Goal: Transaction & Acquisition: Purchase product/service

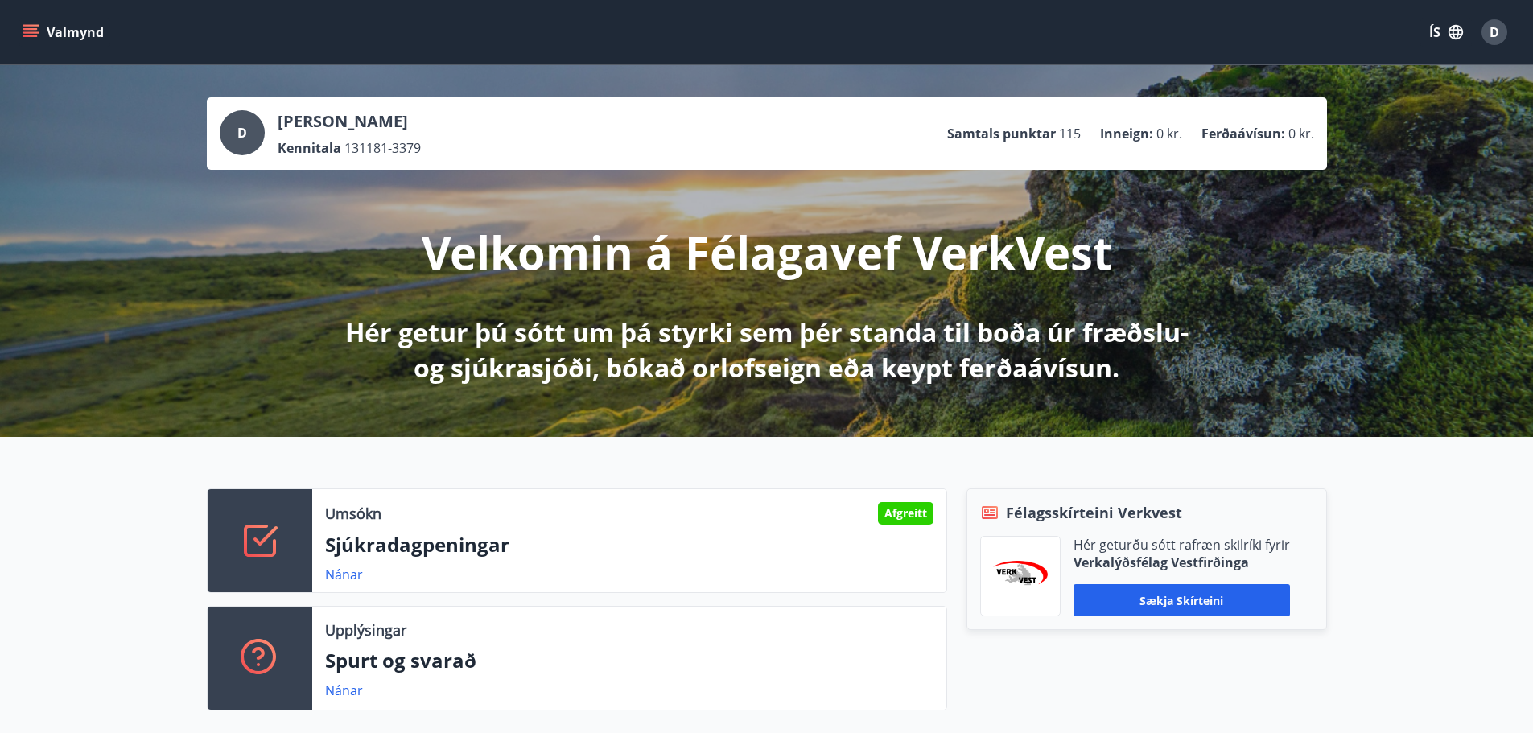
click at [39, 39] on button "Valmynd" at bounding box center [64, 32] width 91 height 29
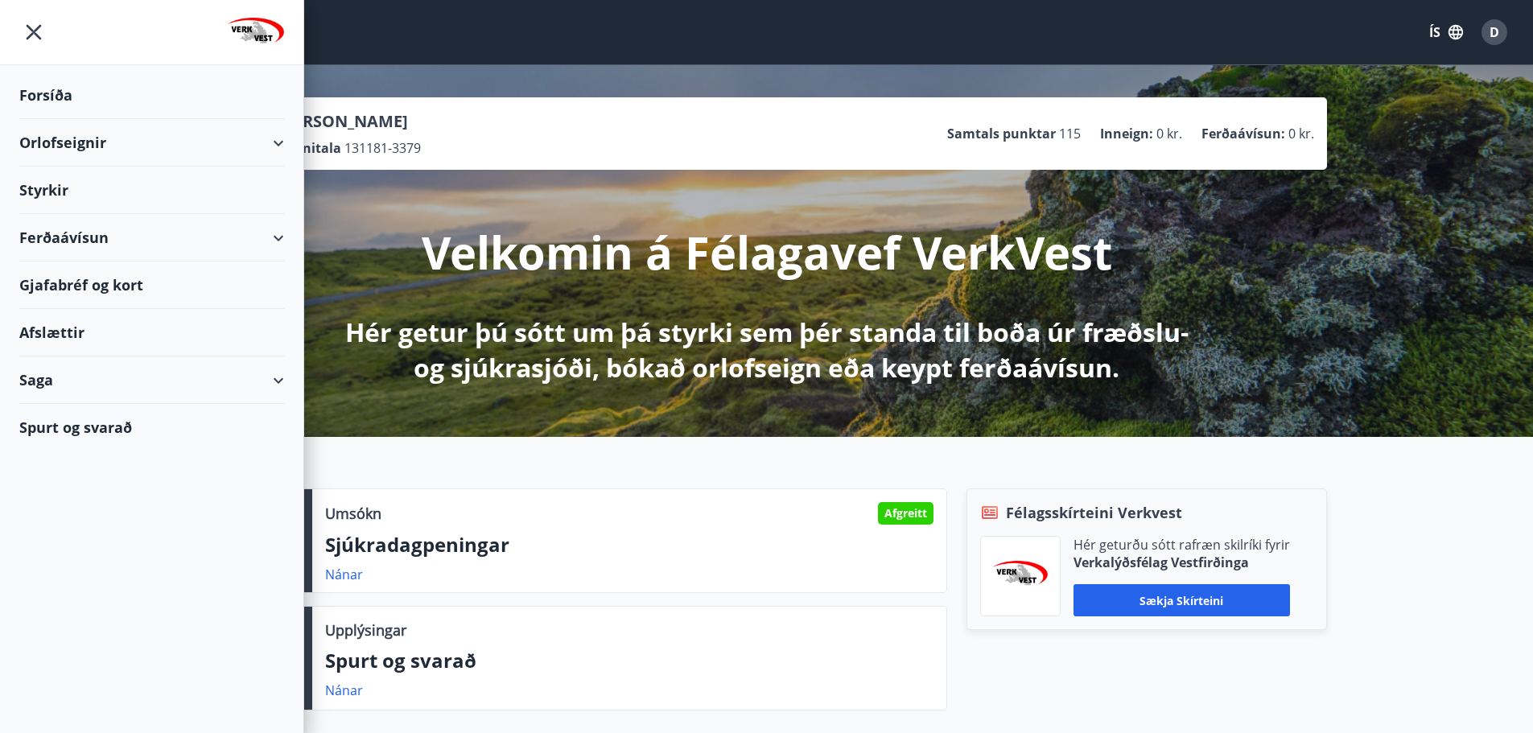
click at [278, 241] on div "Ferðaávísun" at bounding box center [151, 237] width 265 height 47
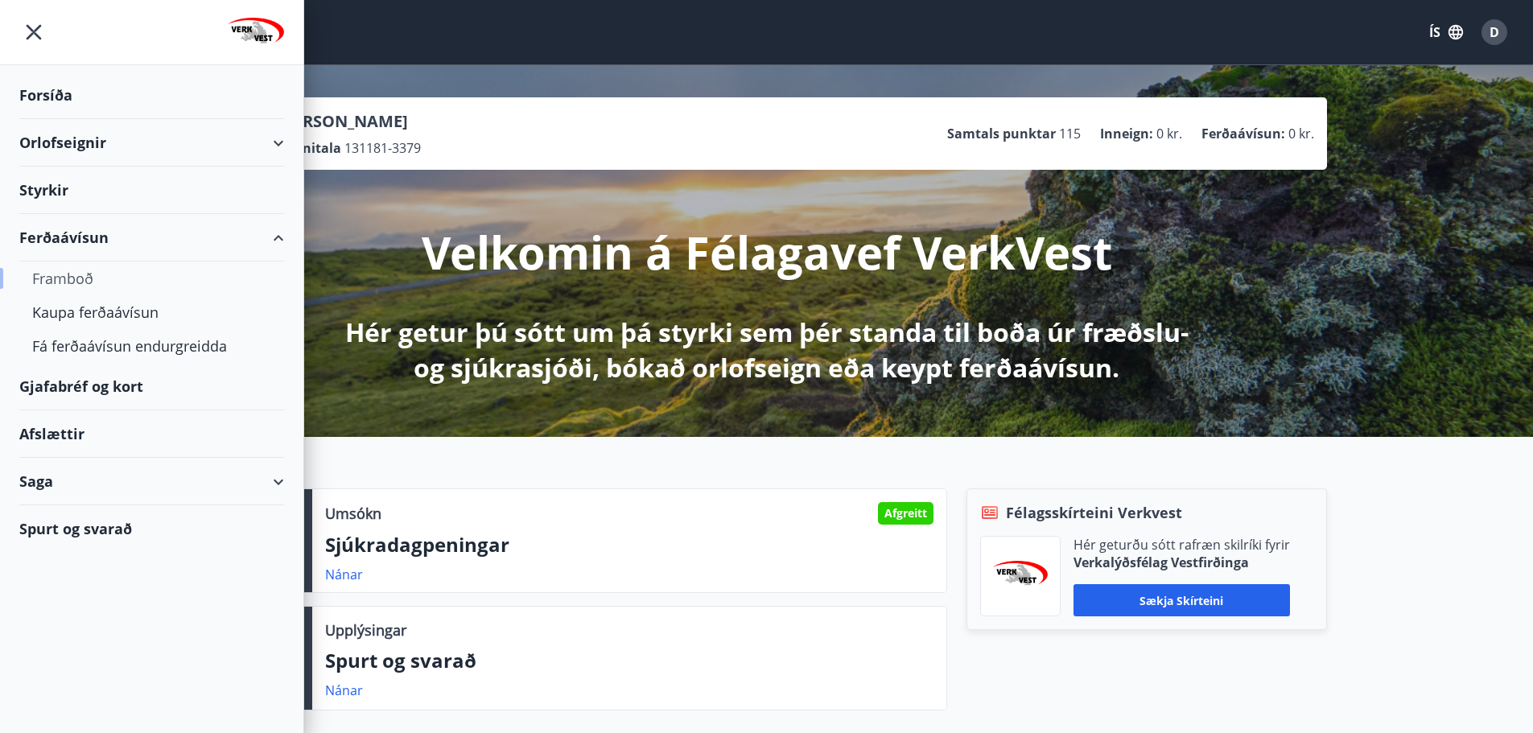
click at [86, 277] on div "Framboð" at bounding box center [151, 278] width 239 height 34
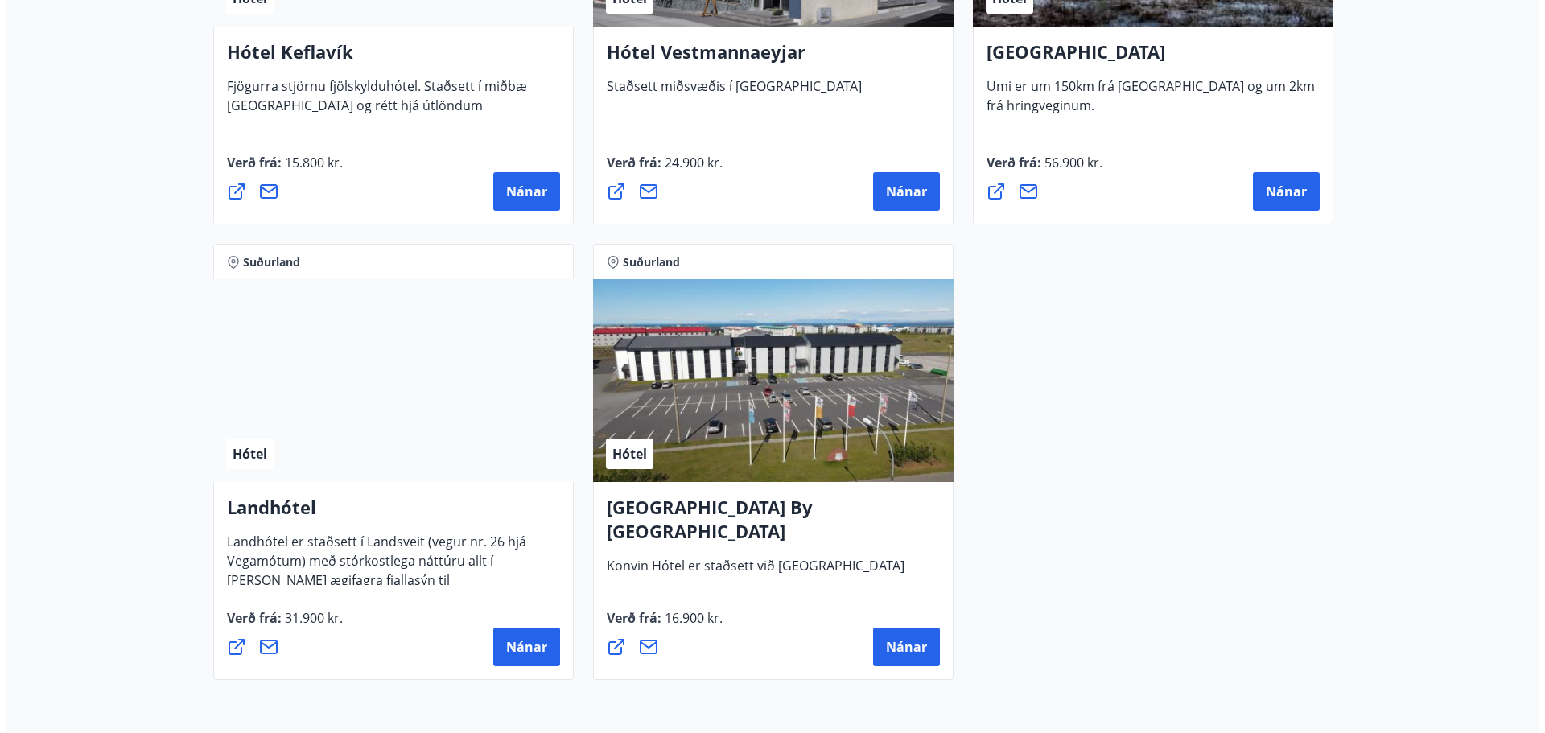
scroll to position [4183, 0]
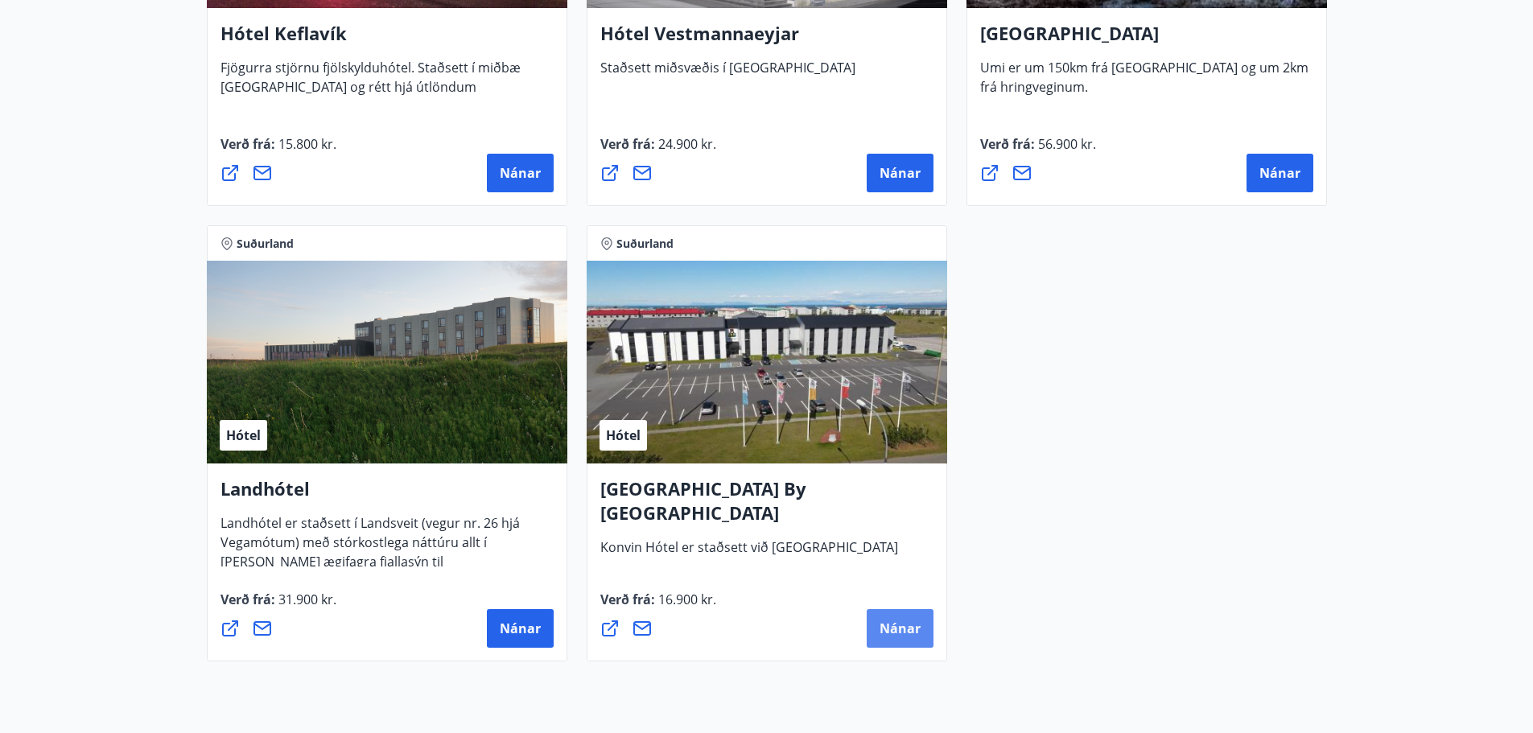
click at [907, 633] on span "Nánar" at bounding box center [899, 628] width 41 height 18
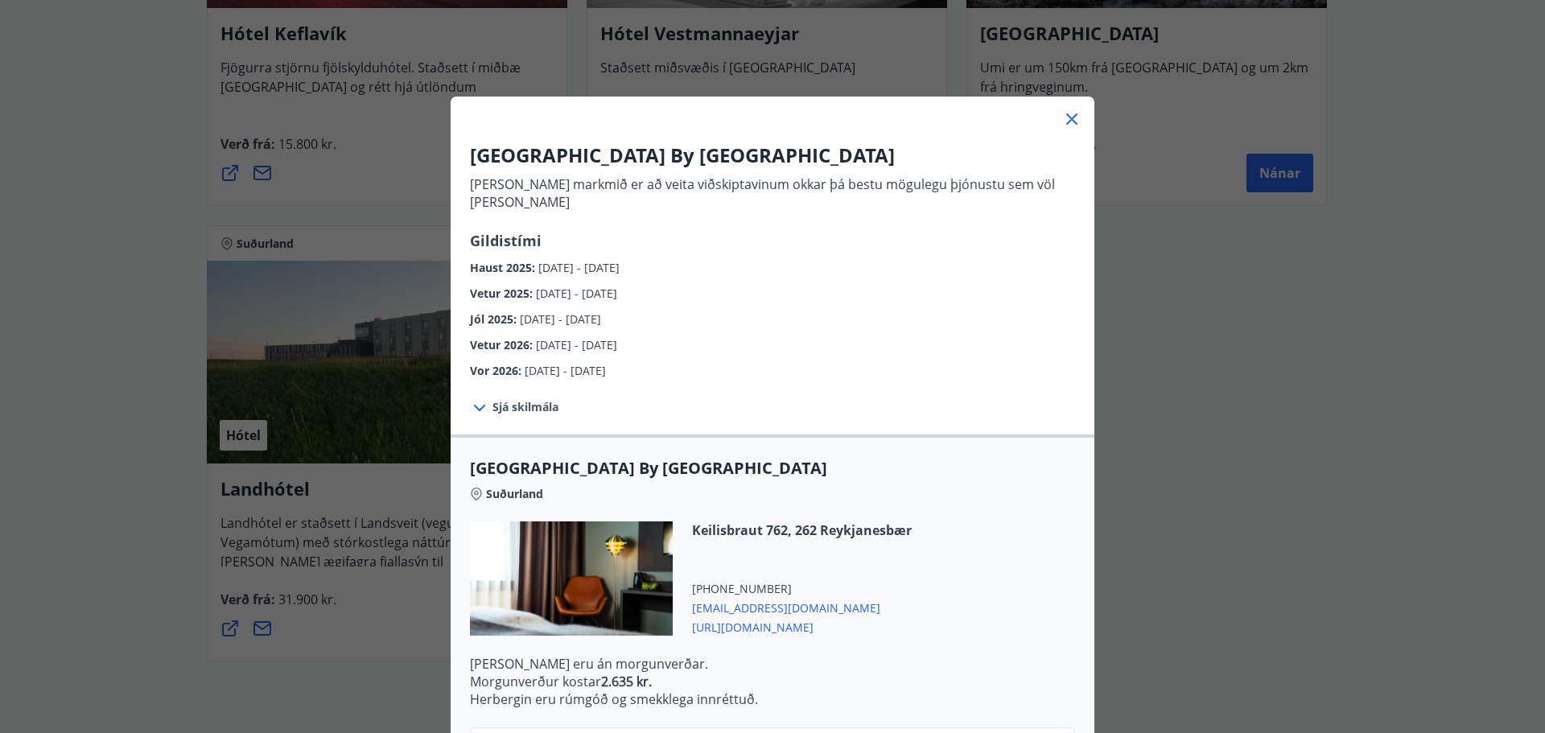
click at [540, 397] on div "Sjá skilmála" at bounding box center [514, 407] width 127 height 55
click at [540, 399] on span "Sjá skilmála" at bounding box center [525, 407] width 66 height 16
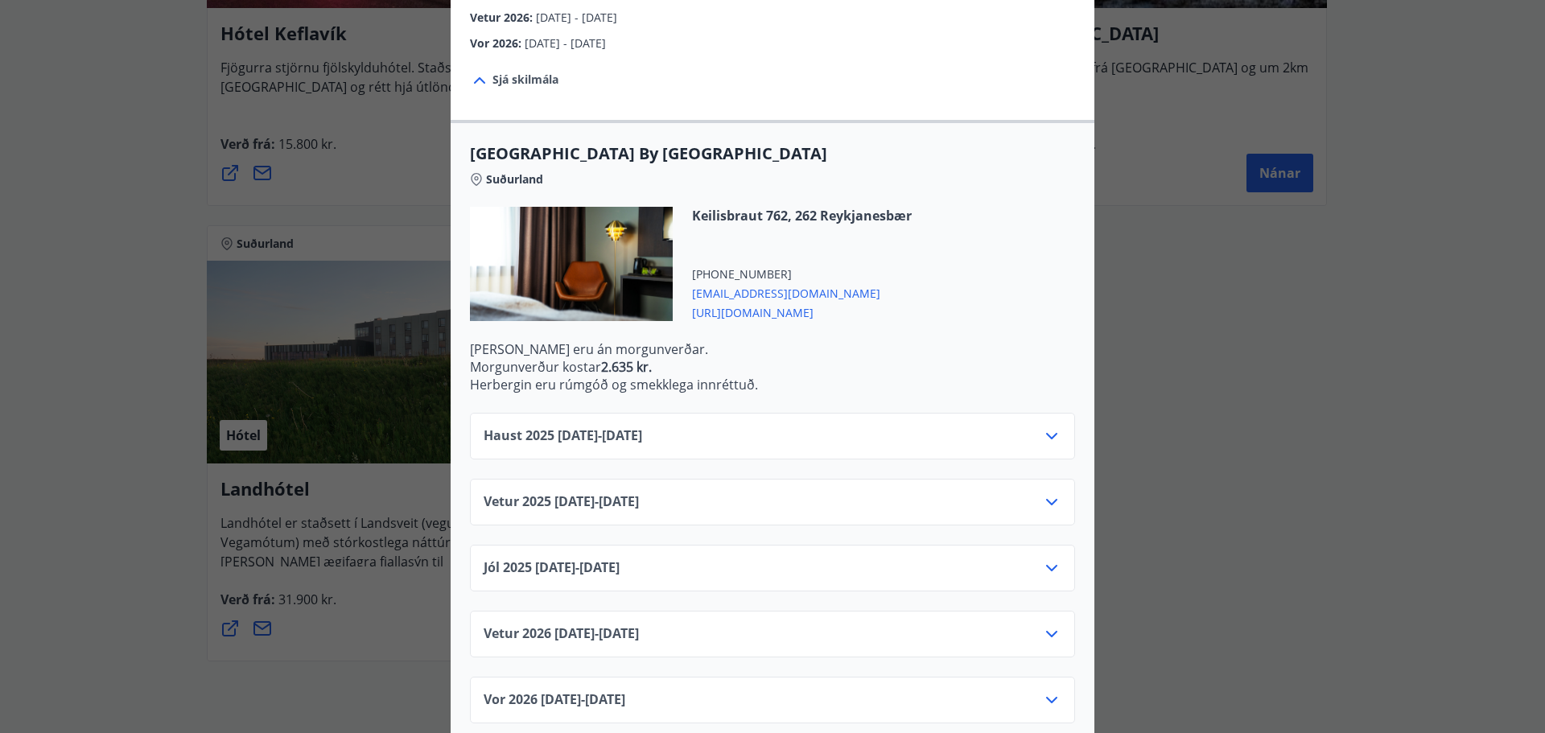
scroll to position [331, 0]
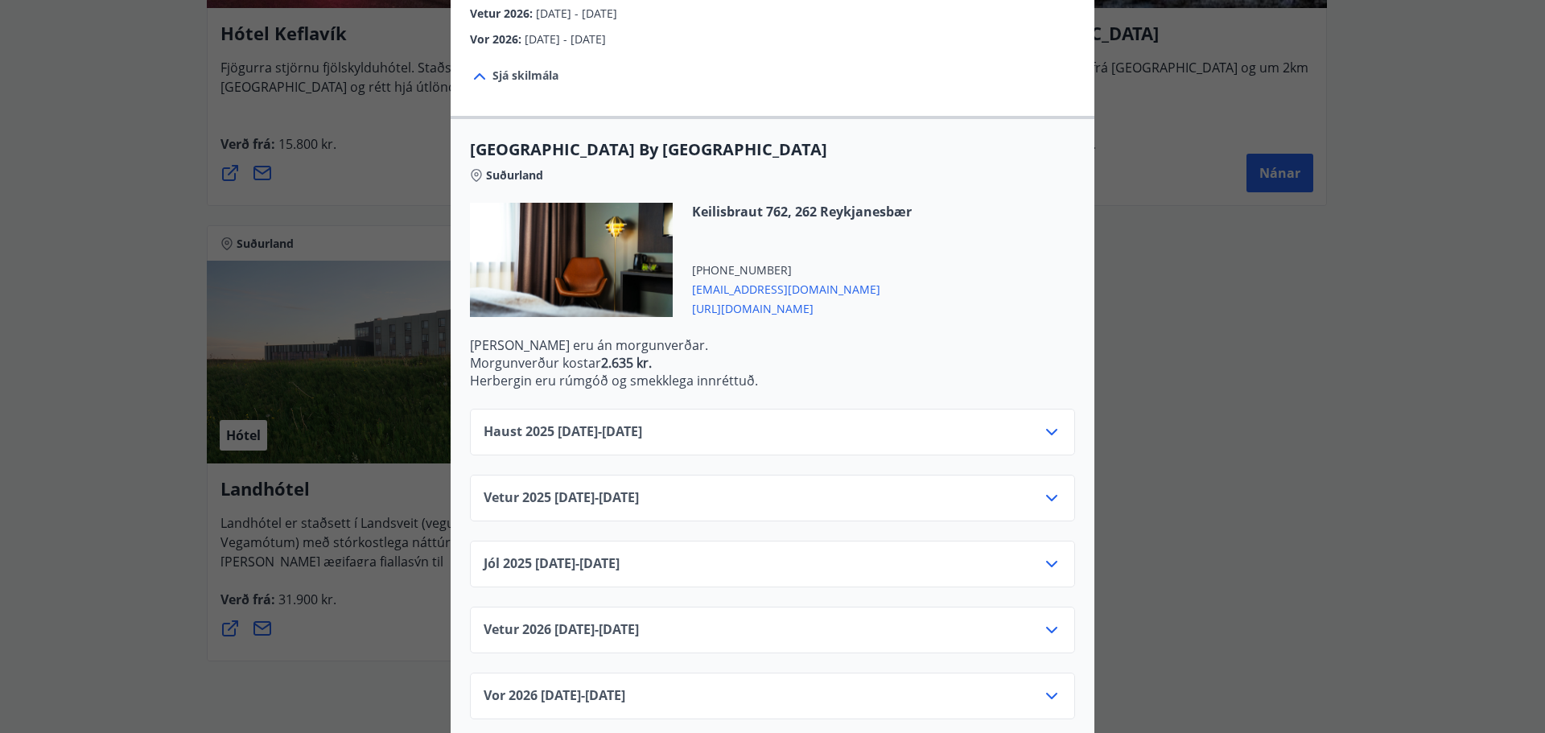
click at [804, 422] on div "Haust 2025 10.09.25 - 31.10.25" at bounding box center [773, 438] width 578 height 32
click at [1054, 422] on icon at bounding box center [1051, 431] width 19 height 19
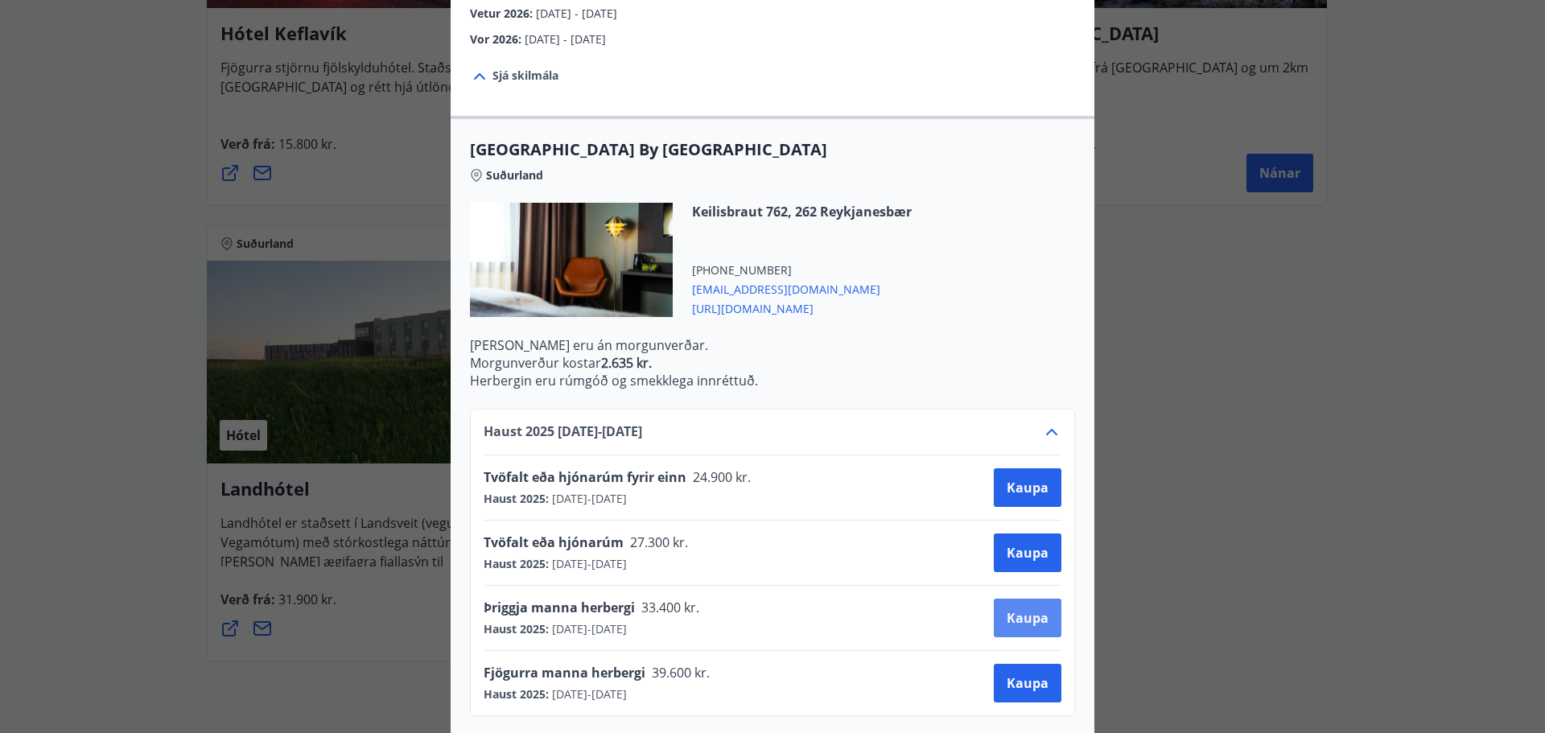
click at [1017, 599] on button "Kaupa" at bounding box center [1028, 618] width 68 height 39
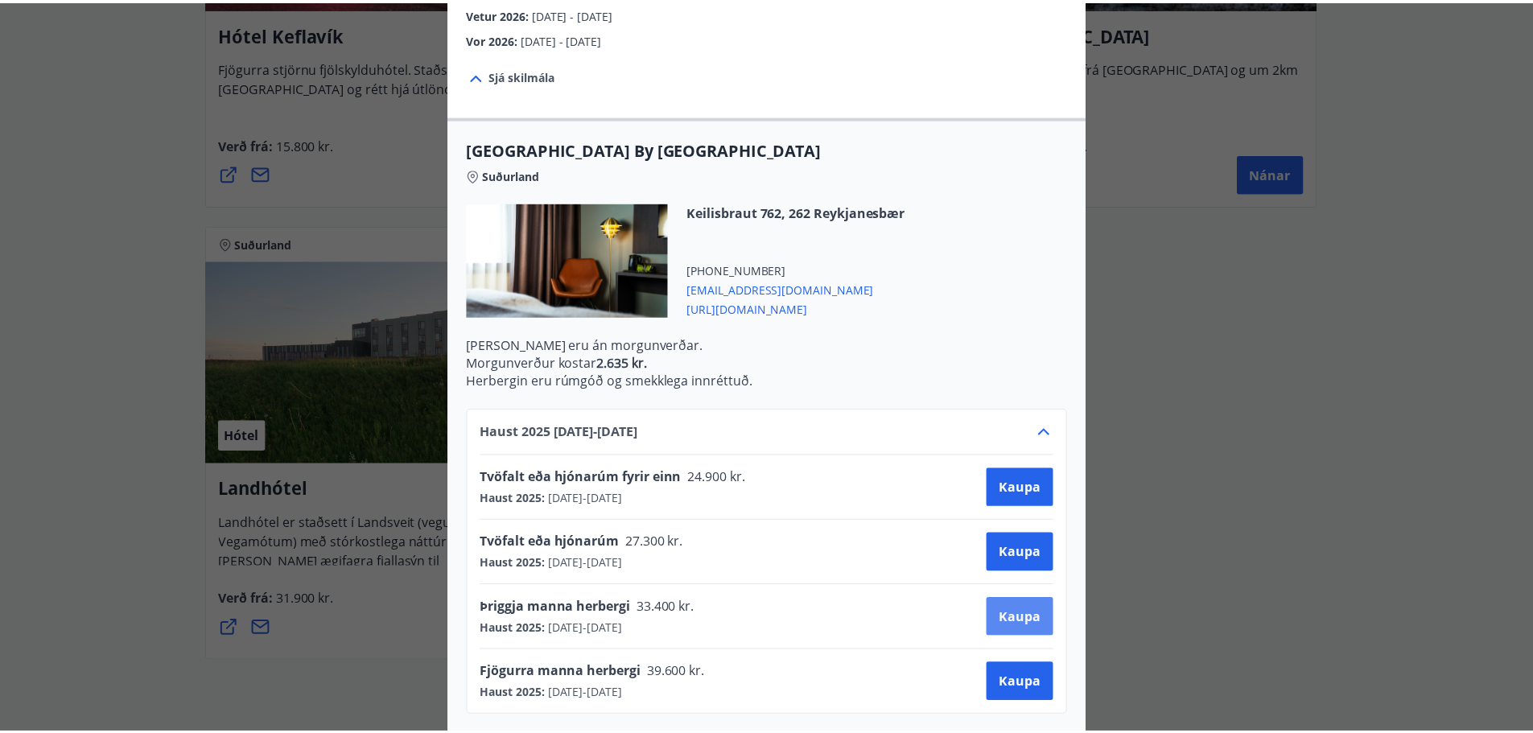
scroll to position [2, 0]
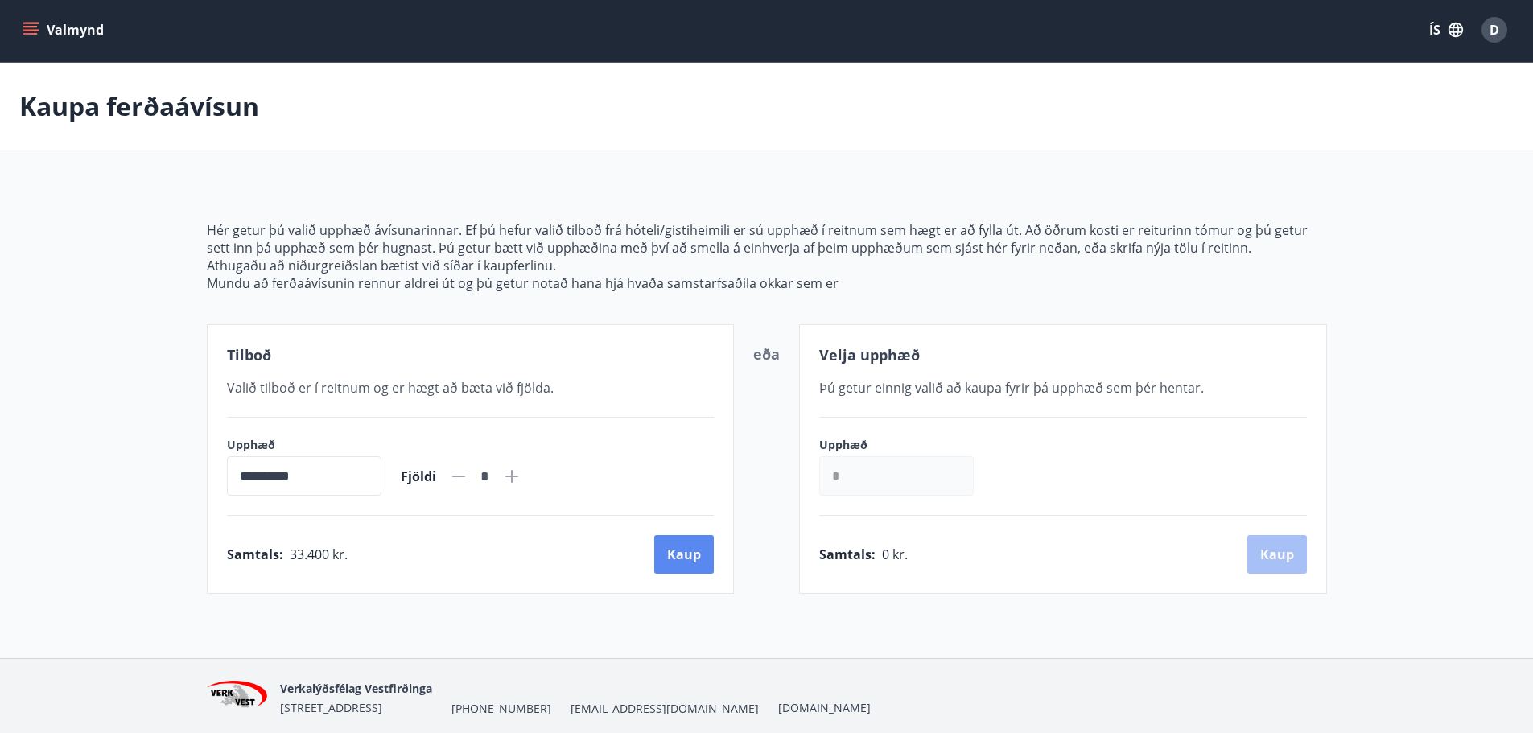
click at [686, 549] on button "Kaup" at bounding box center [684, 554] width 60 height 39
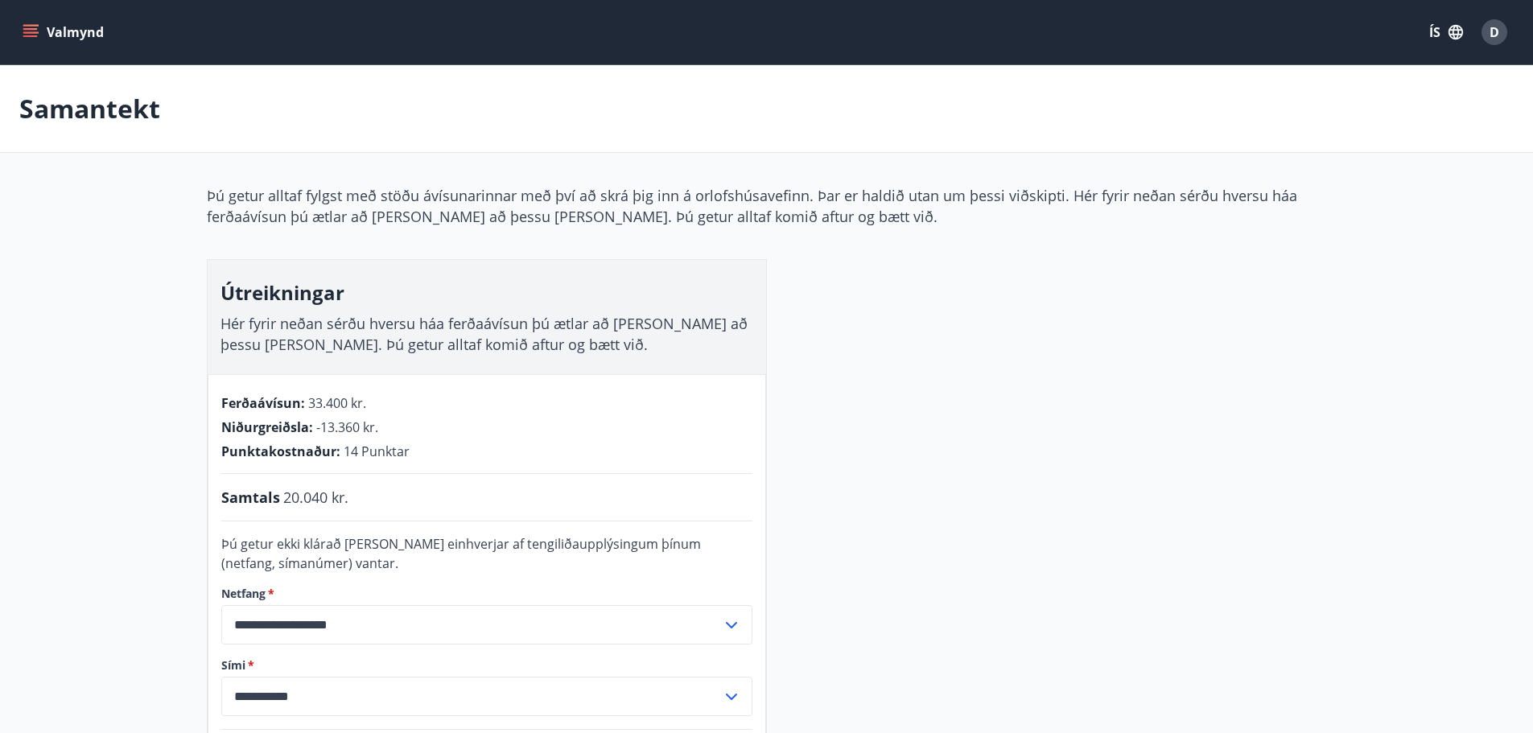
scroll to position [2, 0]
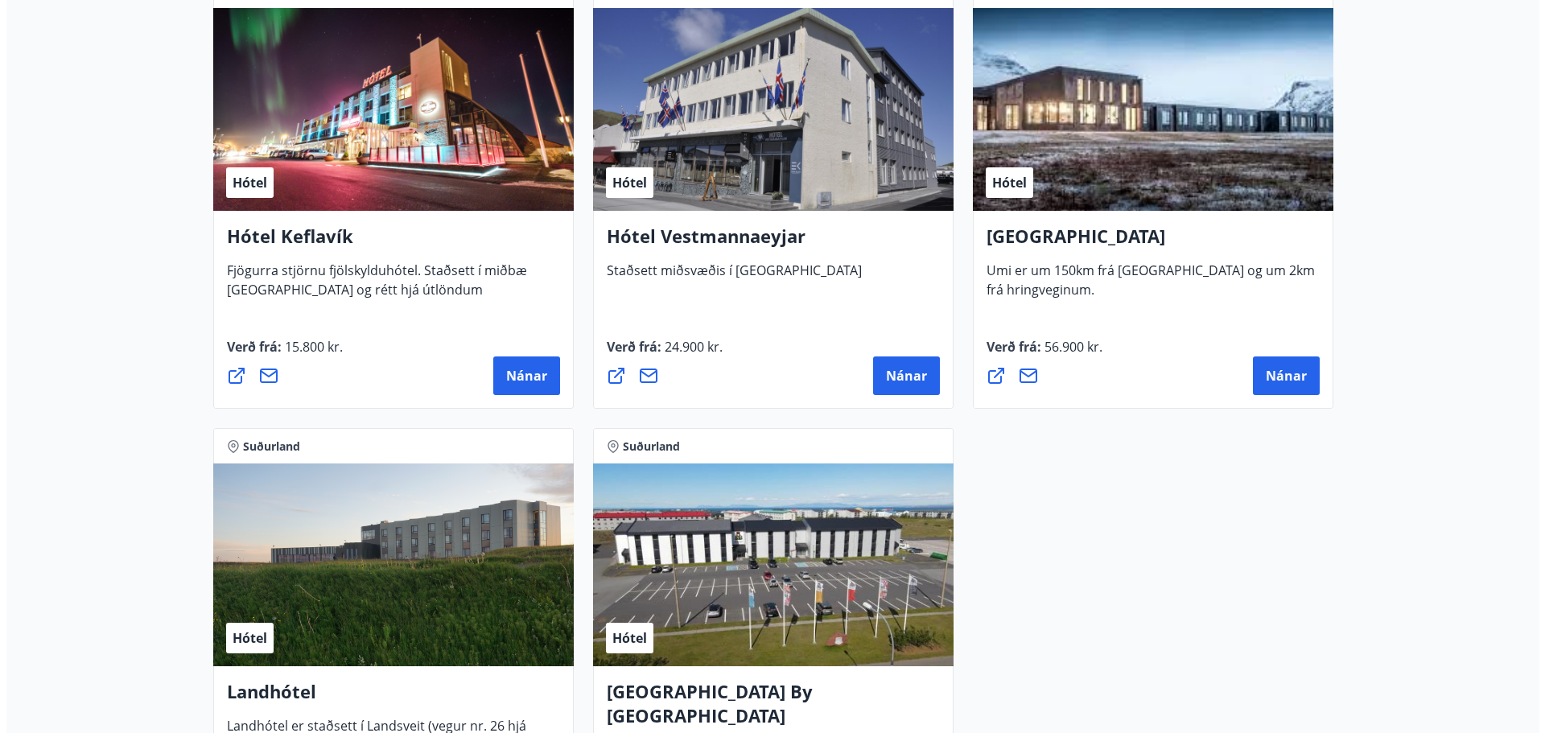
scroll to position [4025, 0]
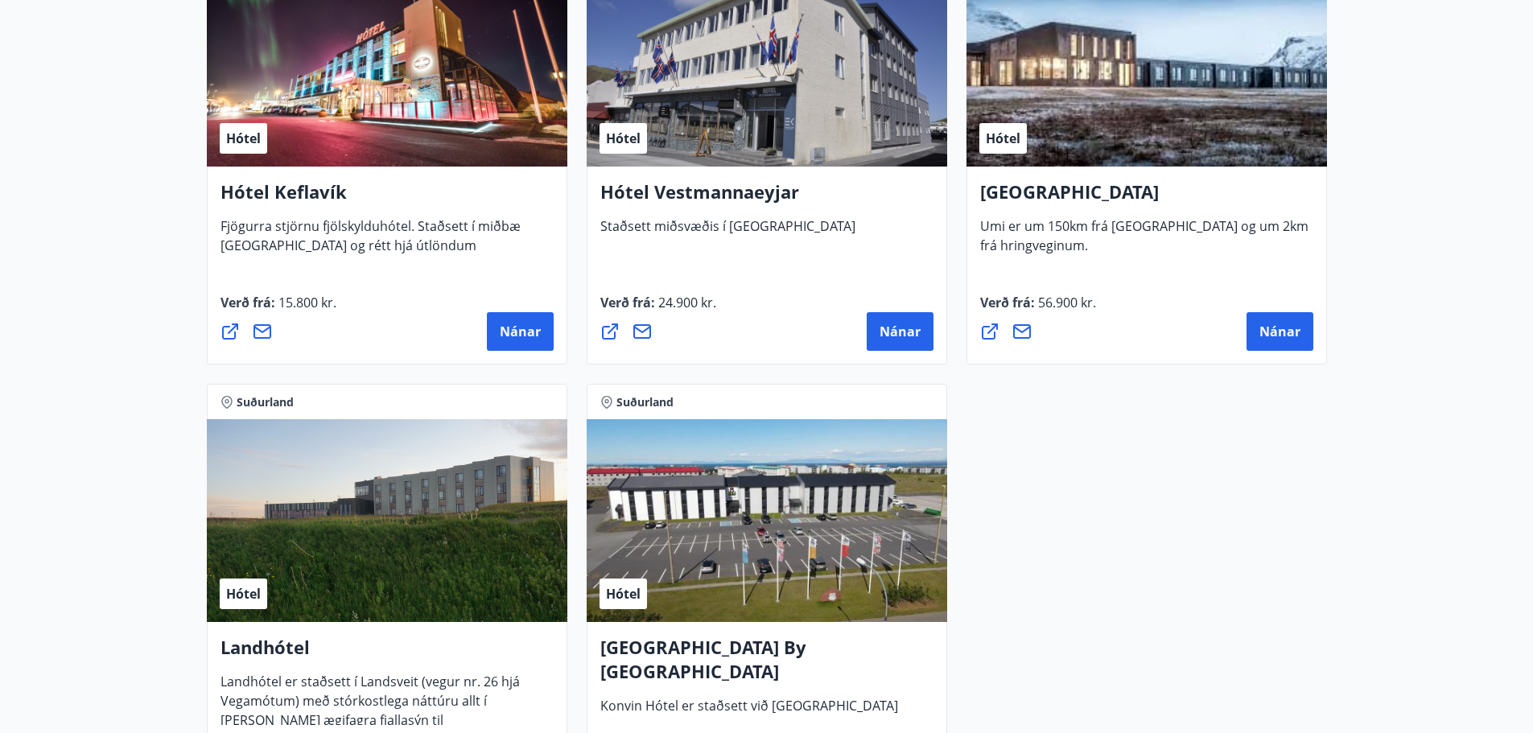
click at [439, 112] on div "Hótel" at bounding box center [387, 65] width 360 height 203
click at [516, 331] on span "Nánar" at bounding box center [520, 332] width 41 height 18
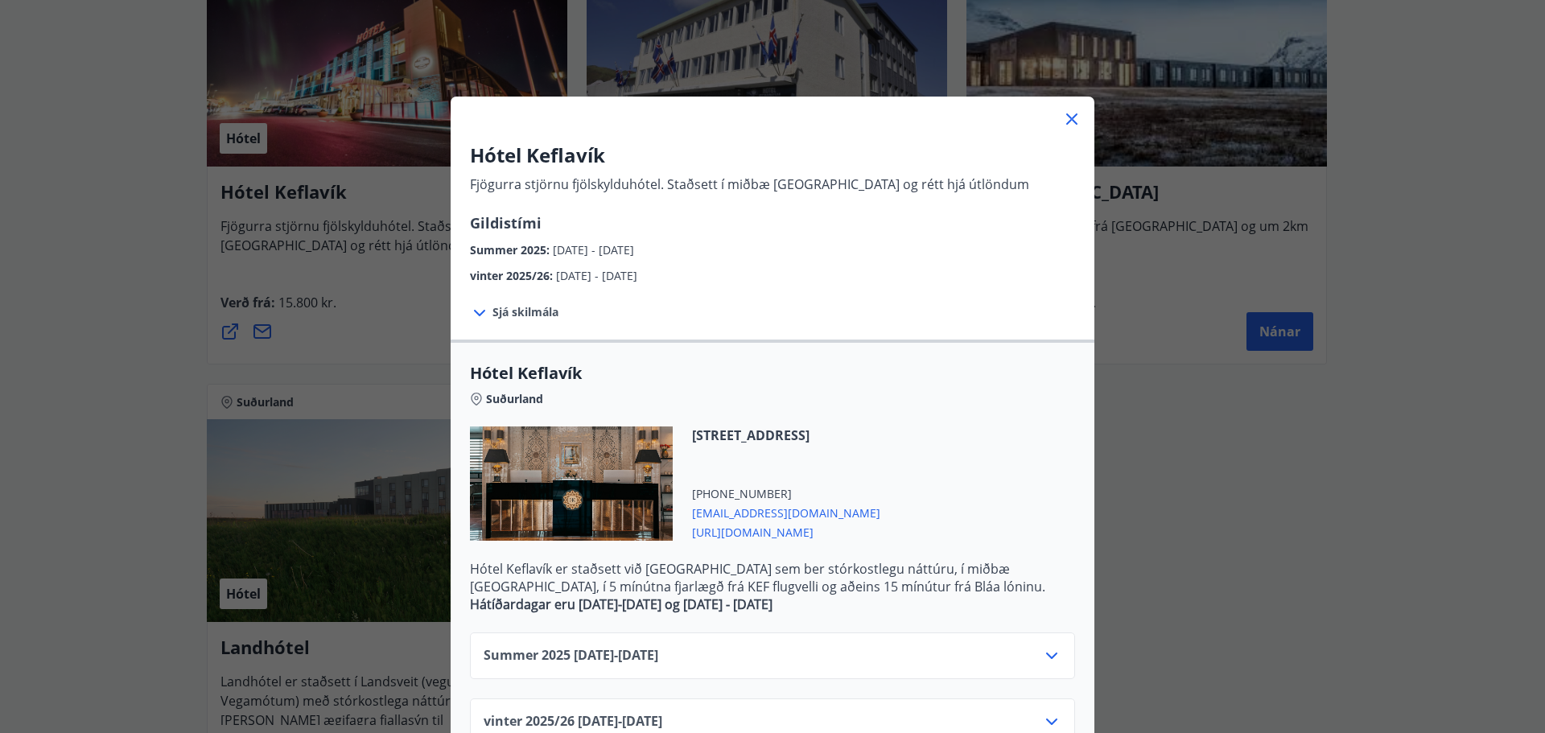
click at [516, 307] on span "Sjá skilmála" at bounding box center [525, 312] width 66 height 16
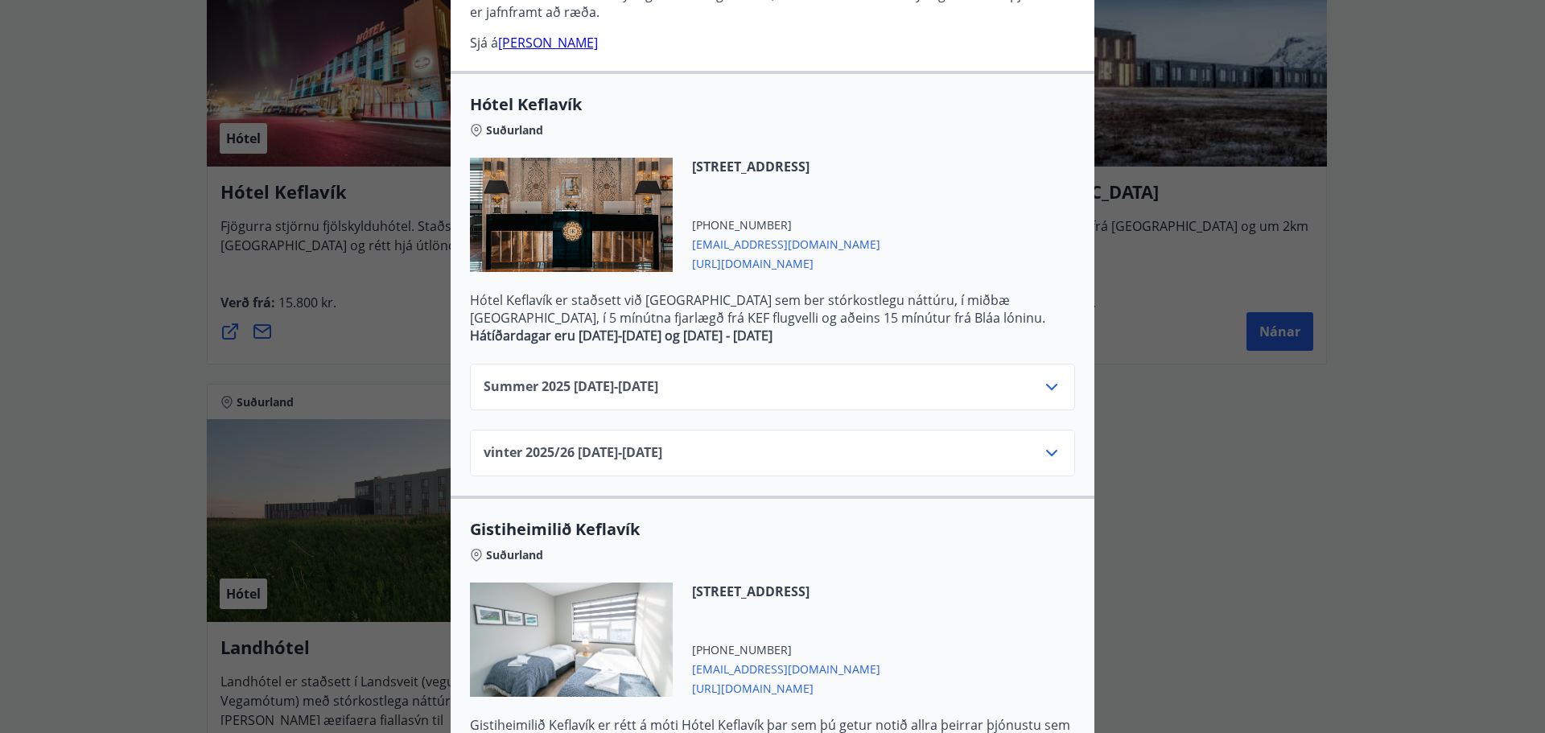
scroll to position [402, 0]
click at [1006, 387] on div "Summer 2025 01.06.25 - 31.10.25" at bounding box center [773, 392] width 578 height 32
click at [1047, 383] on icon at bounding box center [1051, 385] width 19 height 19
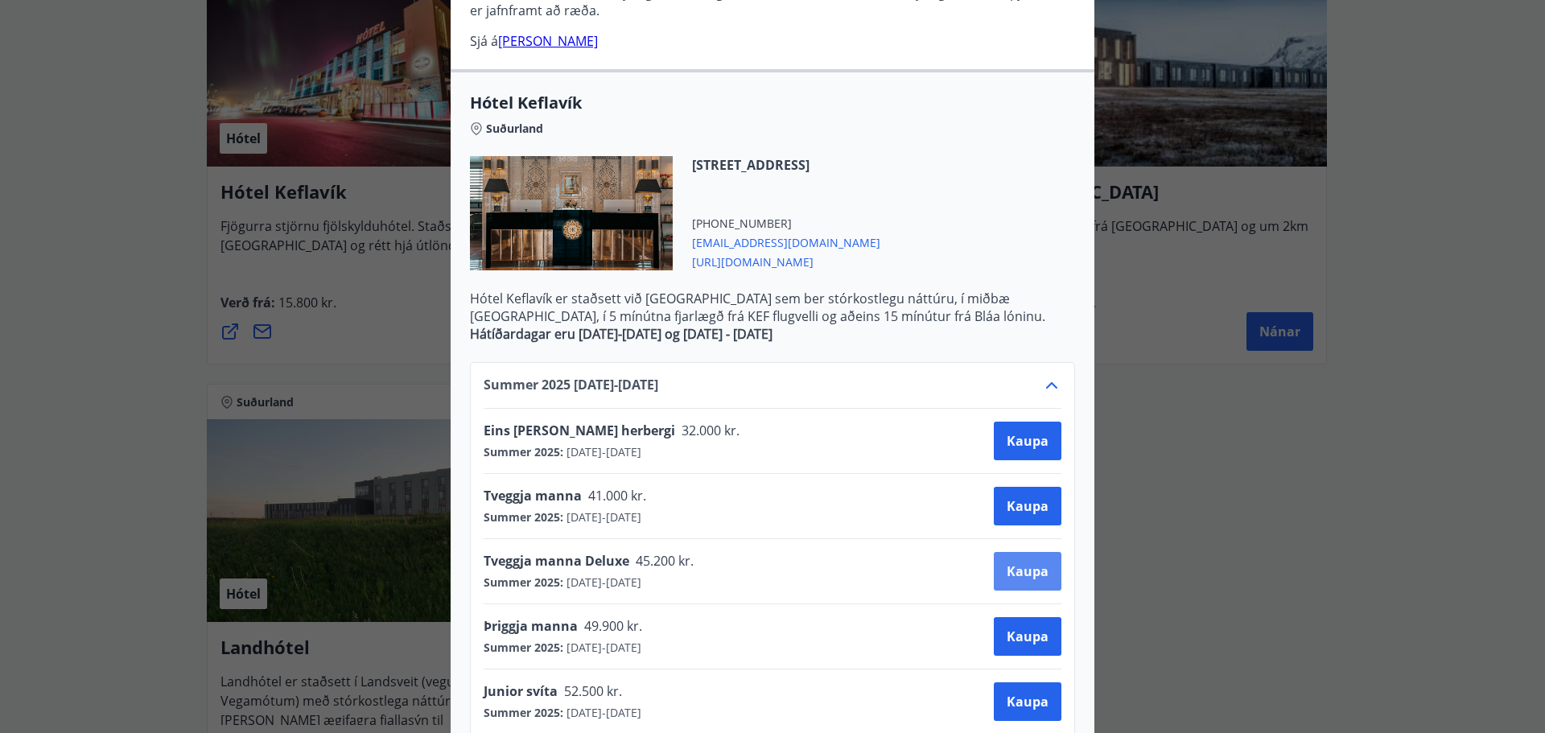
click at [1015, 570] on span "Kaupa" at bounding box center [1027, 571] width 42 height 18
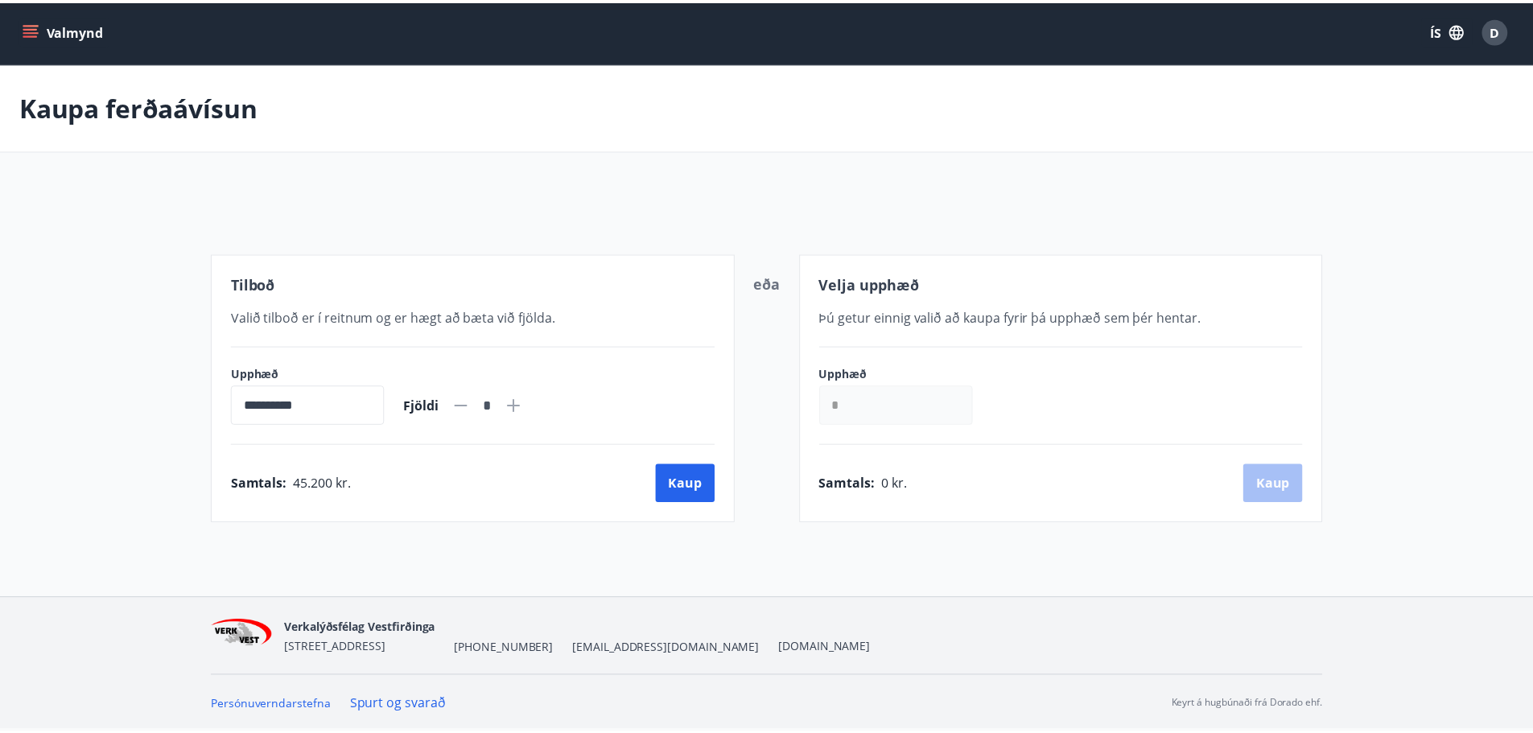
scroll to position [2, 0]
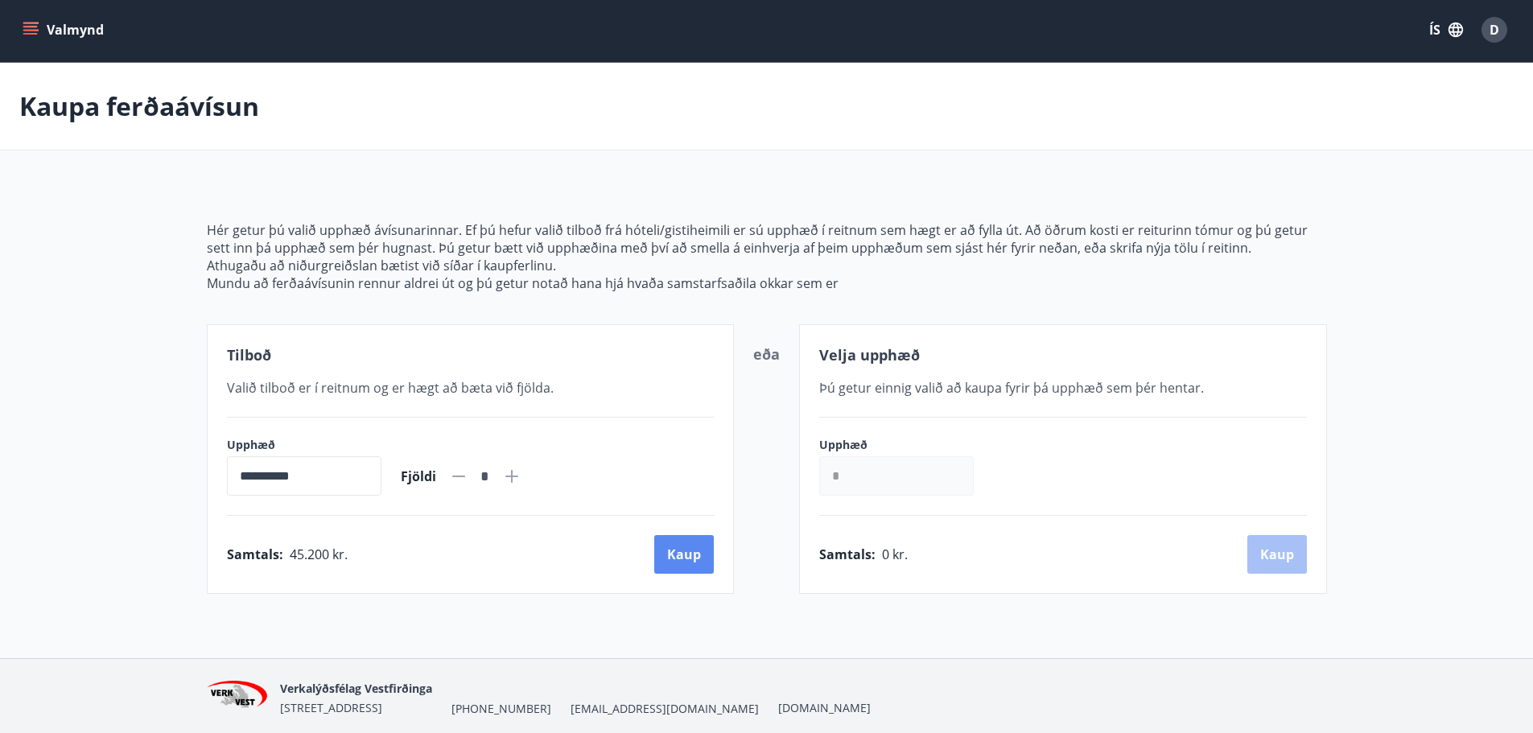
click at [680, 554] on button "Kaup" at bounding box center [684, 554] width 60 height 39
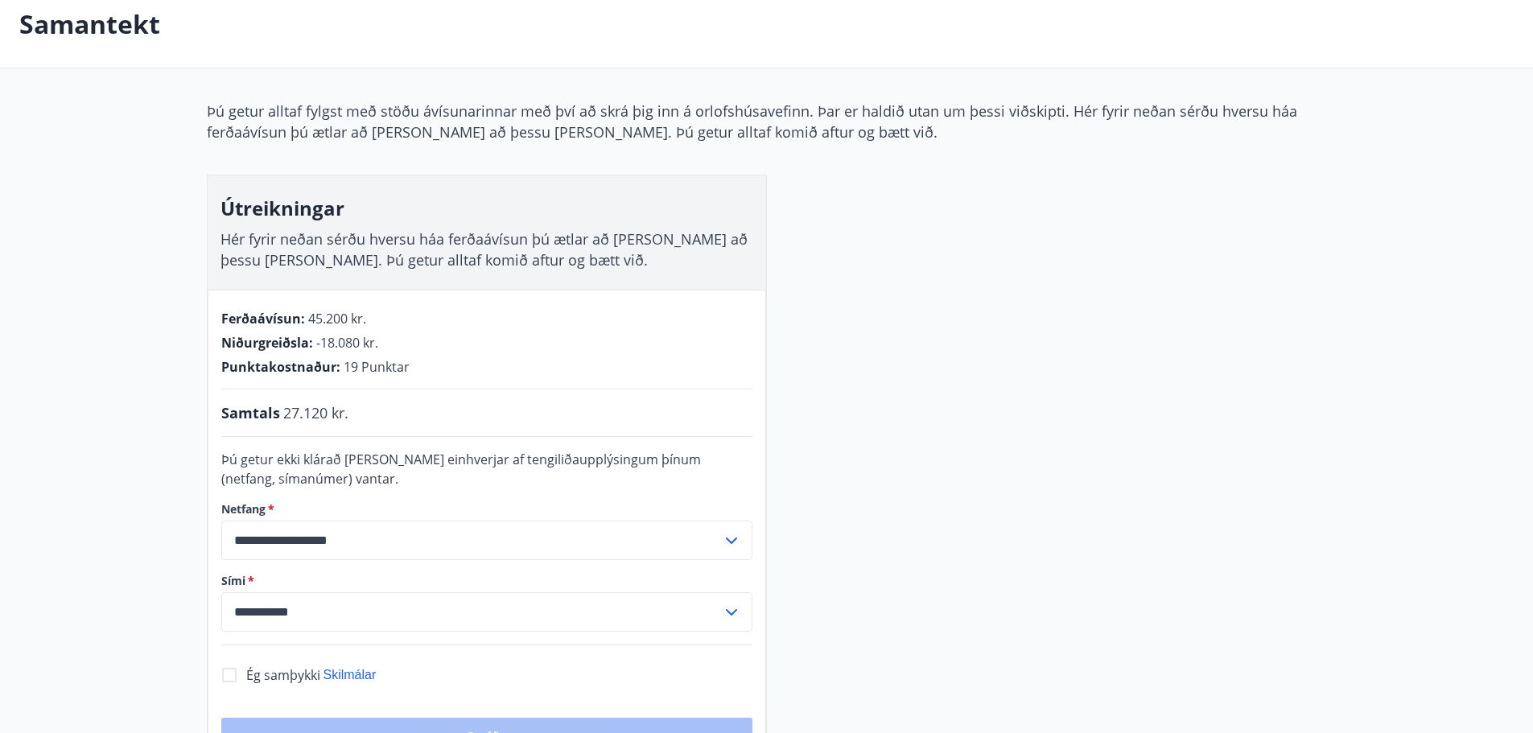
scroll to position [2, 0]
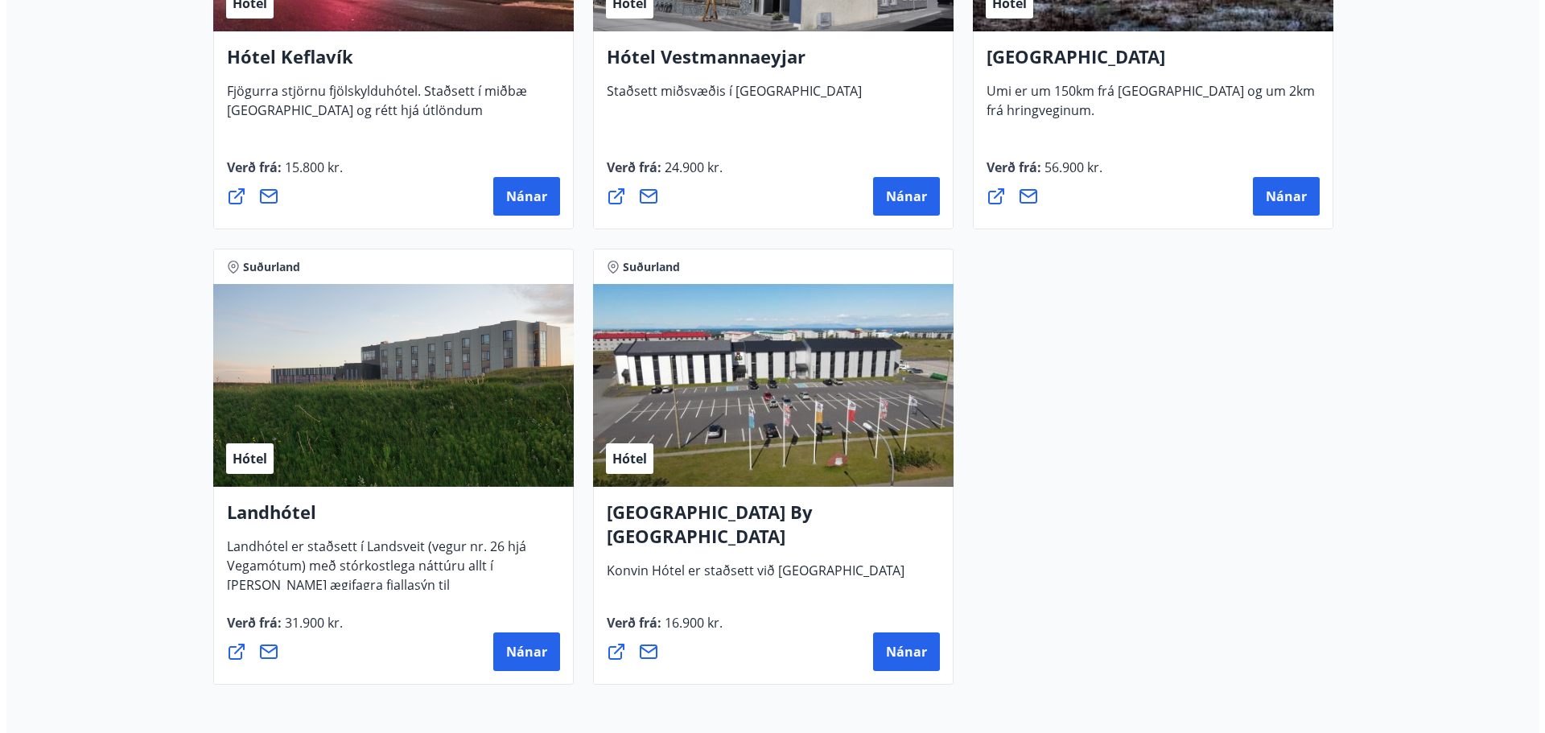
scroll to position [4186, 0]
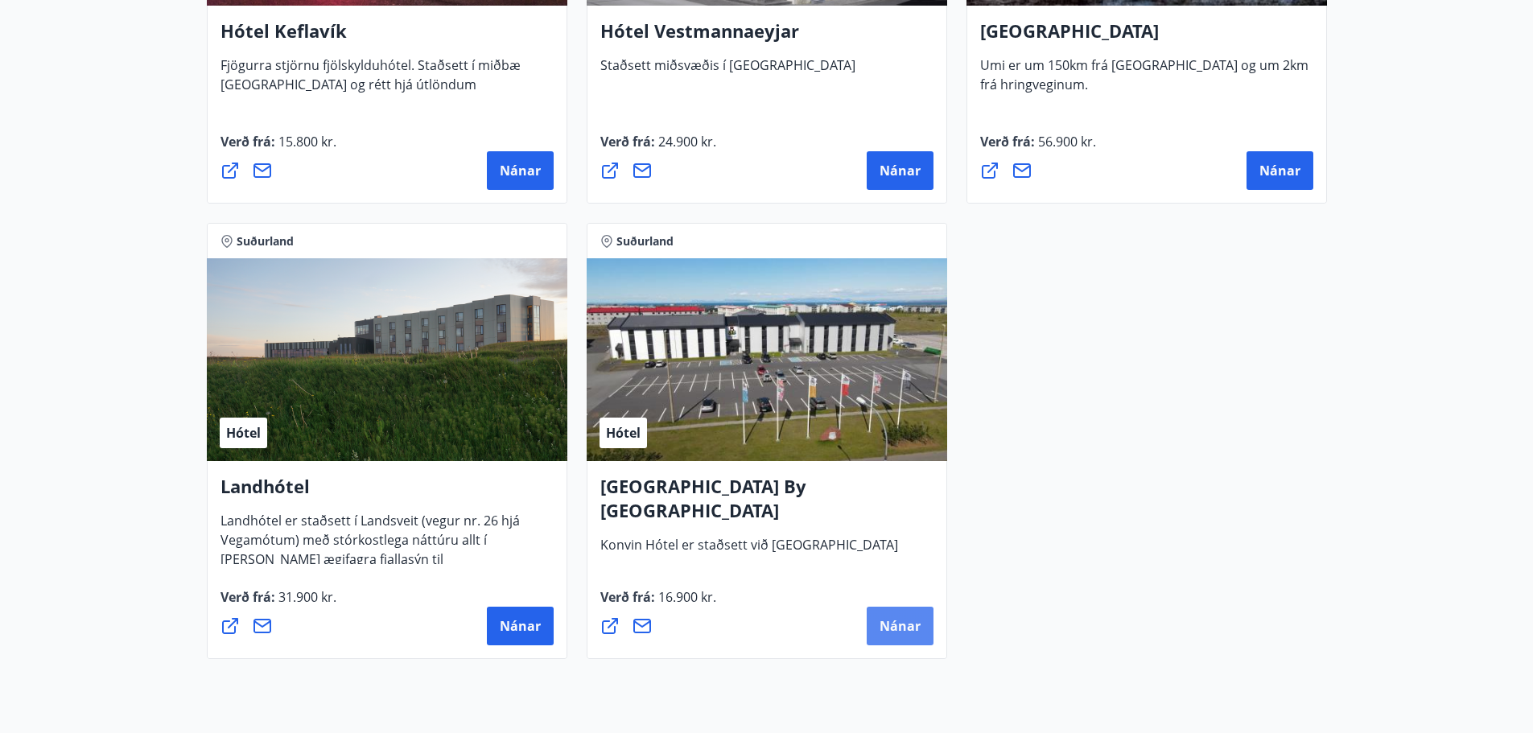
click at [891, 615] on button "Nánar" at bounding box center [899, 626] width 67 height 39
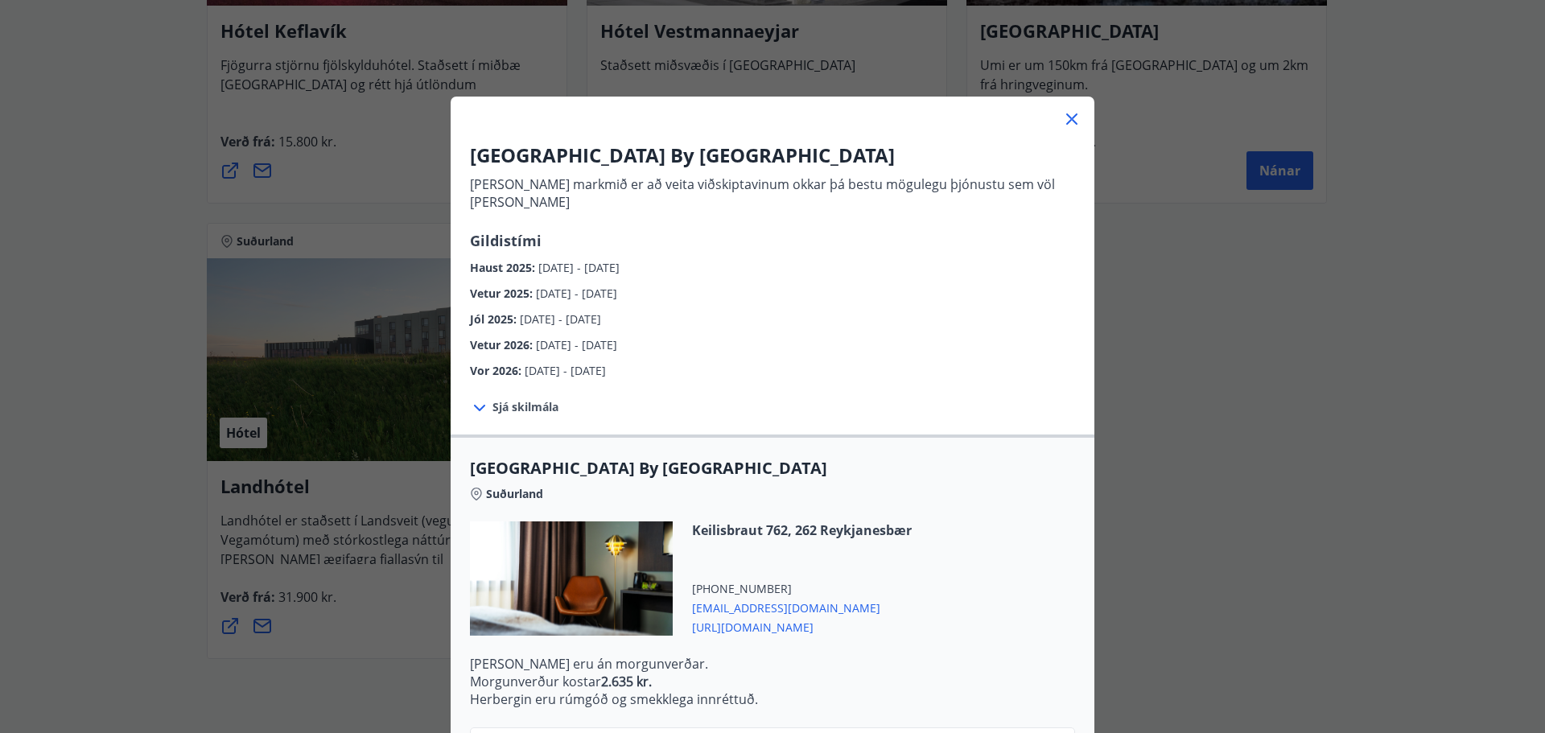
click at [545, 399] on span "Sjá skilmála" at bounding box center [525, 407] width 66 height 16
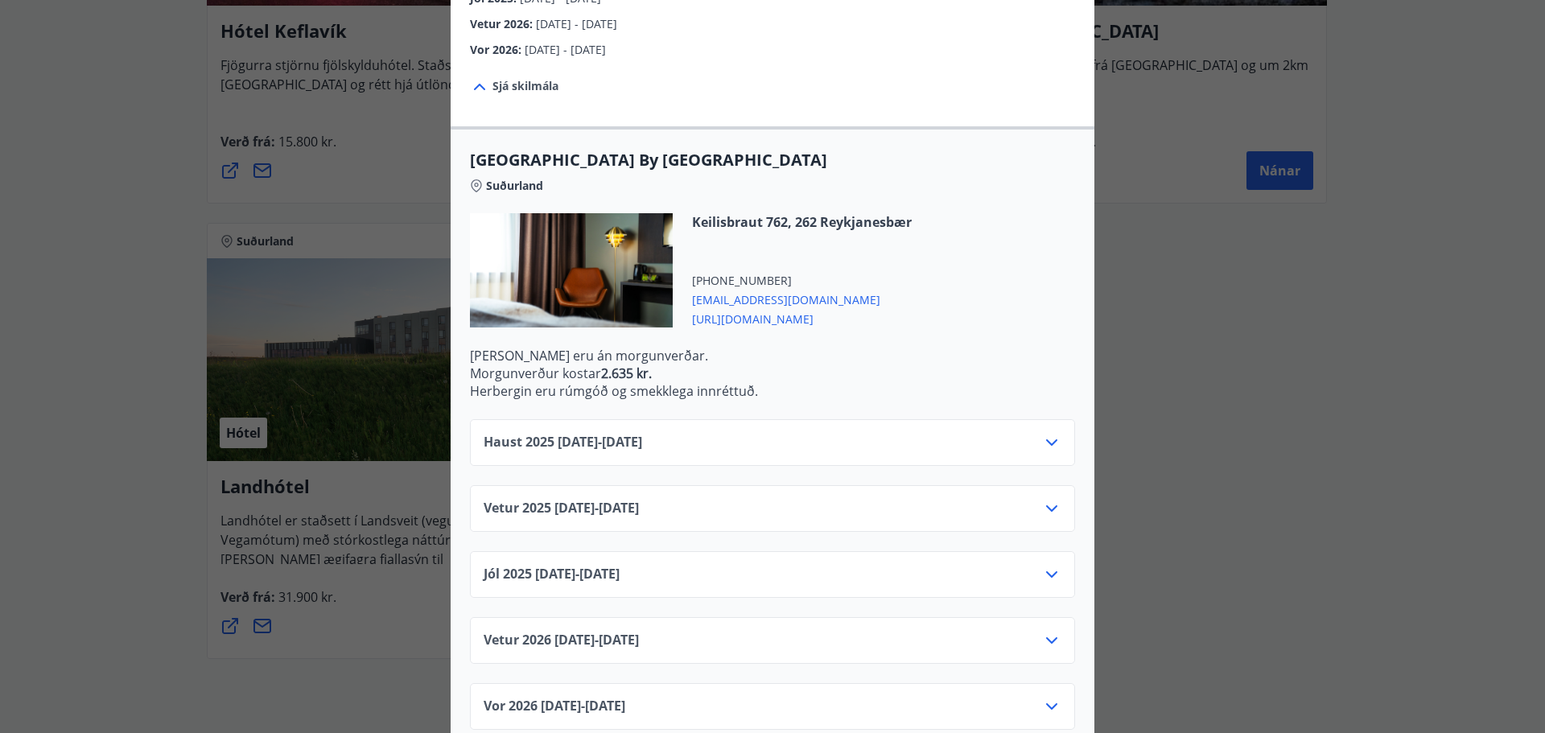
scroll to position [331, 0]
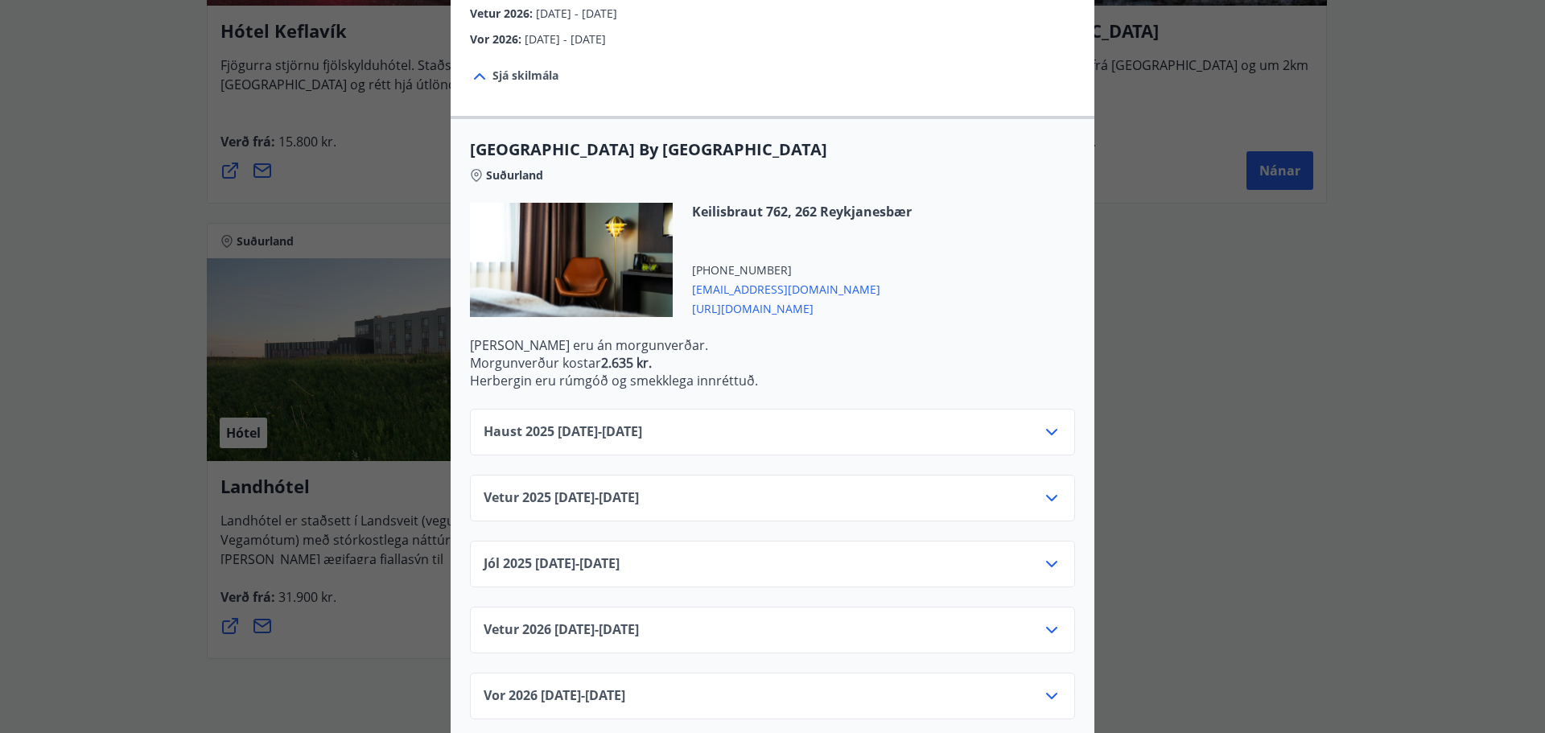
click at [338, 339] on div "Konvin Hotel By Keflavik Airport Okkar megin markmið er að veita viðskiptavinum…" at bounding box center [772, 35] width 1545 height 733
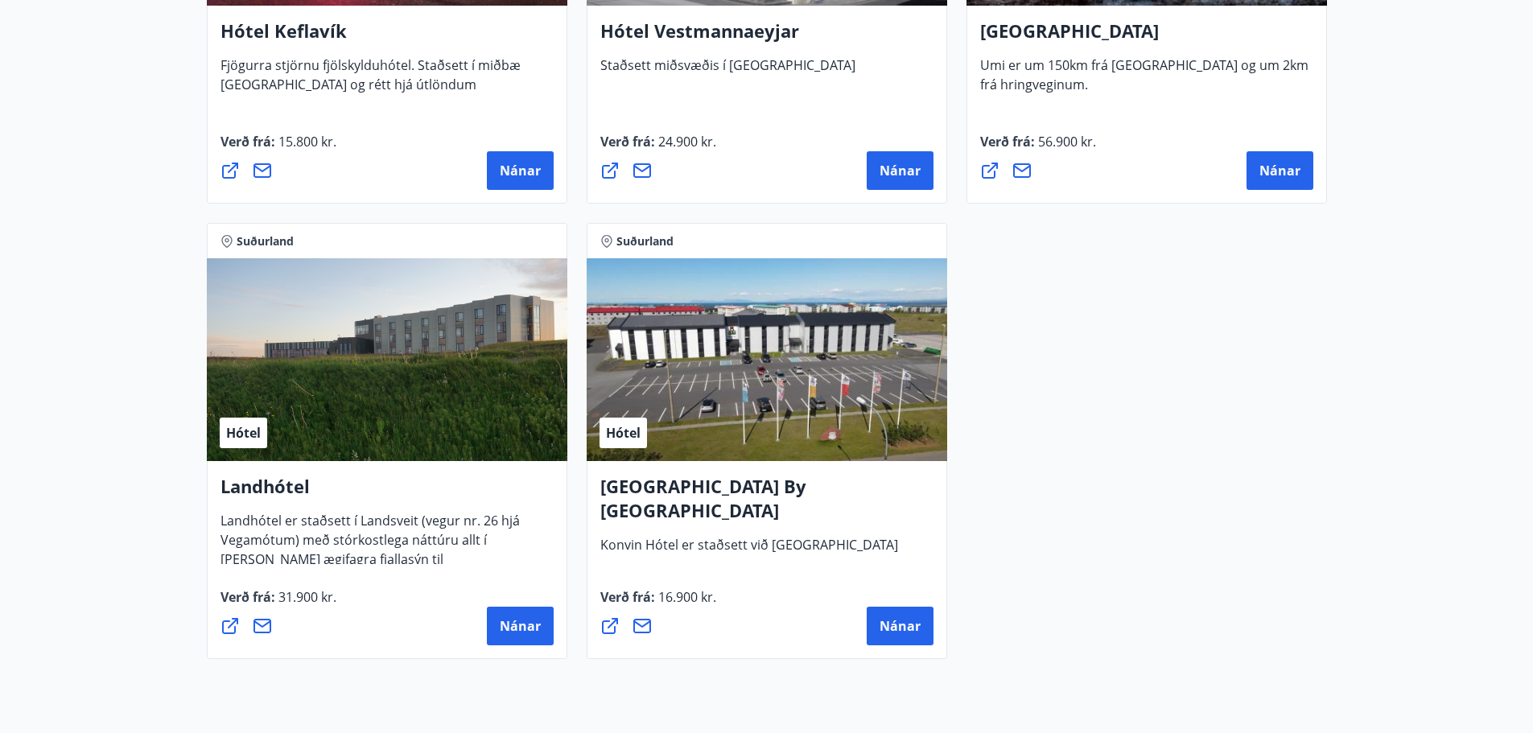
click at [819, 332] on div "Hótel" at bounding box center [766, 359] width 360 height 203
click at [899, 619] on span "Nánar" at bounding box center [899, 626] width 41 height 18
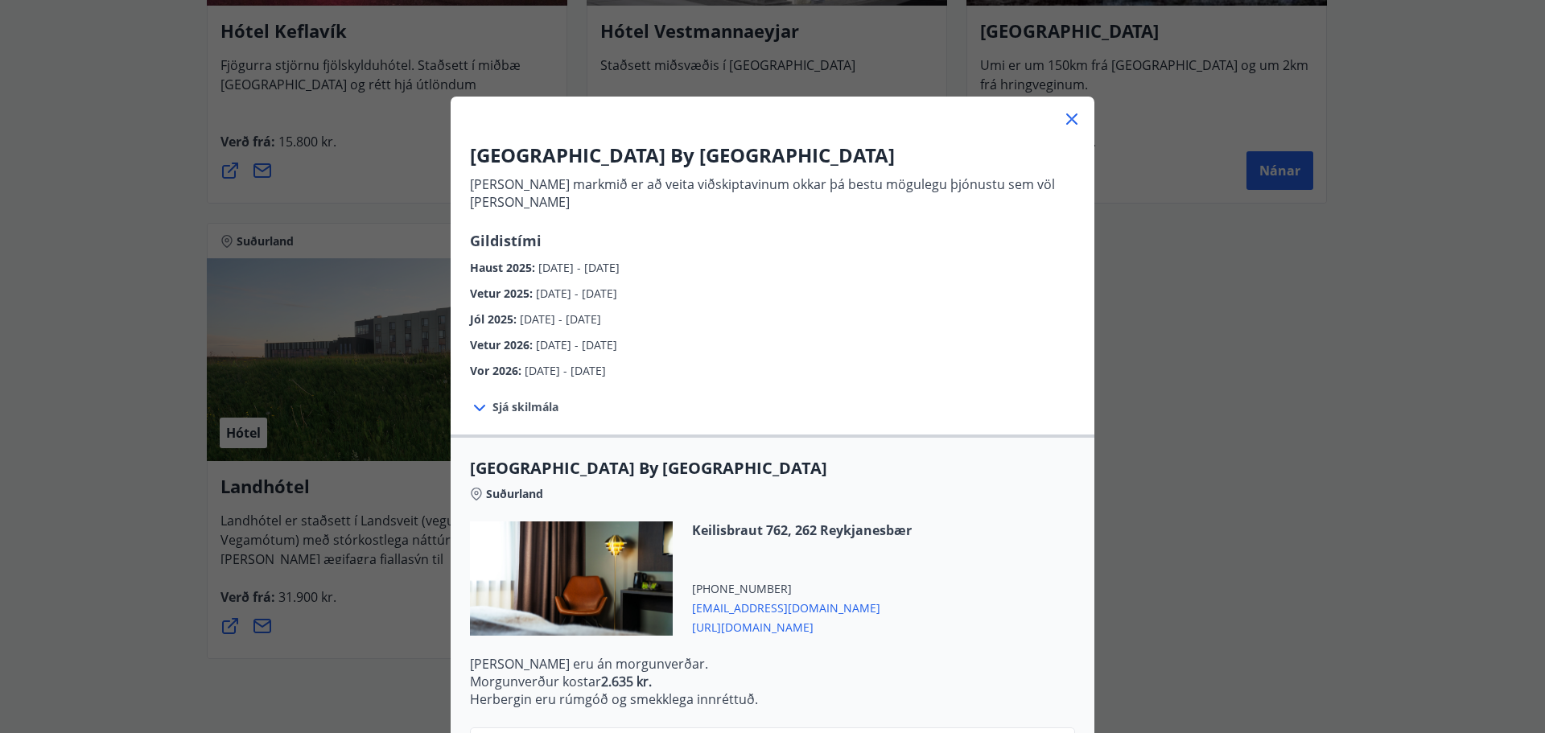
click at [574, 535] on div at bounding box center [571, 578] width 203 height 114
click at [722, 616] on span "https://konvin.is/" at bounding box center [802, 625] width 220 height 19
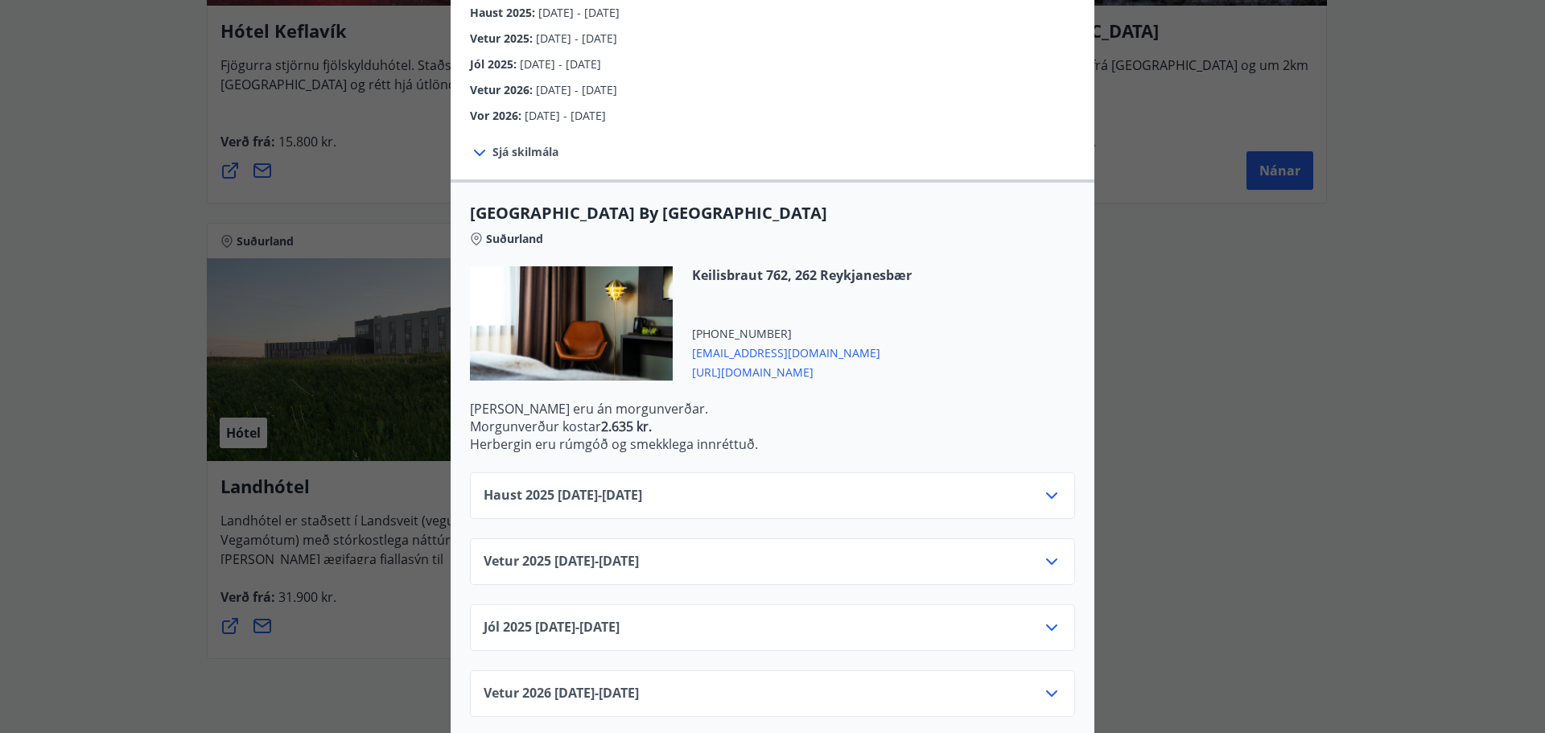
scroll to position [319, 0]
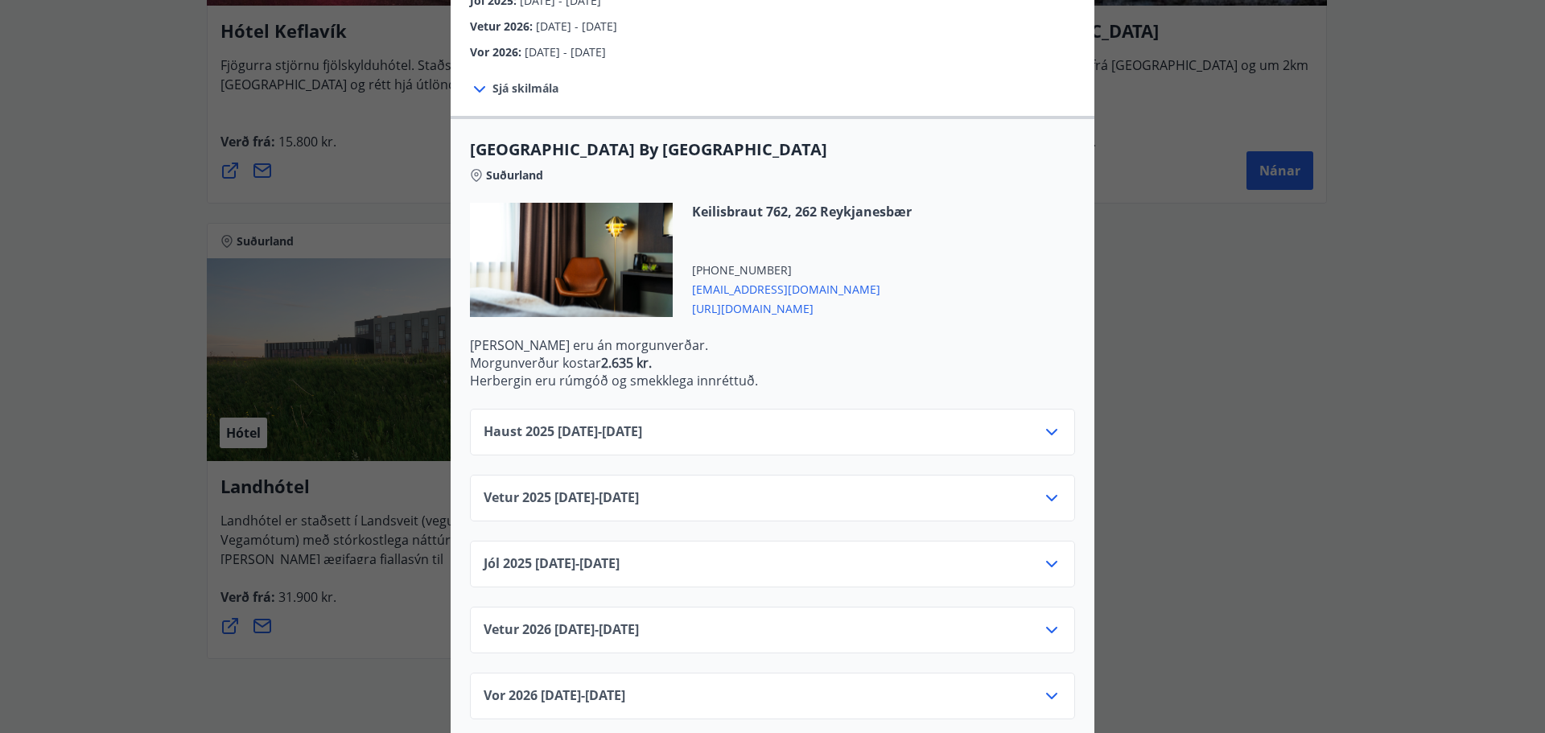
click at [688, 422] on div "Haust 2025 10.09.25 - 31.10.25" at bounding box center [773, 438] width 578 height 32
click at [996, 422] on div "Haust 2025 10.09.25 - 31.10.25" at bounding box center [773, 438] width 578 height 32
click at [1045, 422] on icon at bounding box center [1051, 431] width 19 height 19
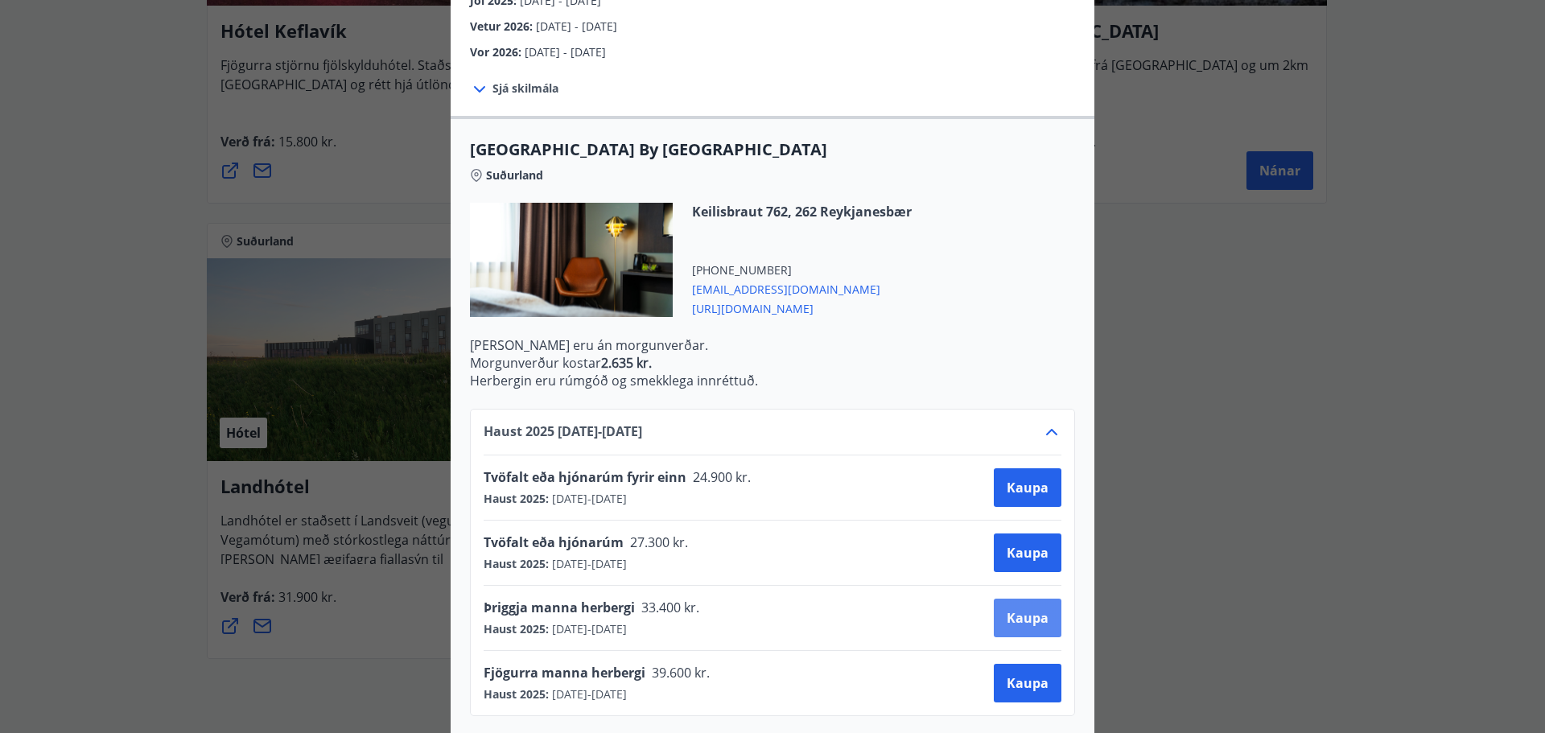
click at [1031, 609] on span "Kaupa" at bounding box center [1027, 618] width 42 height 18
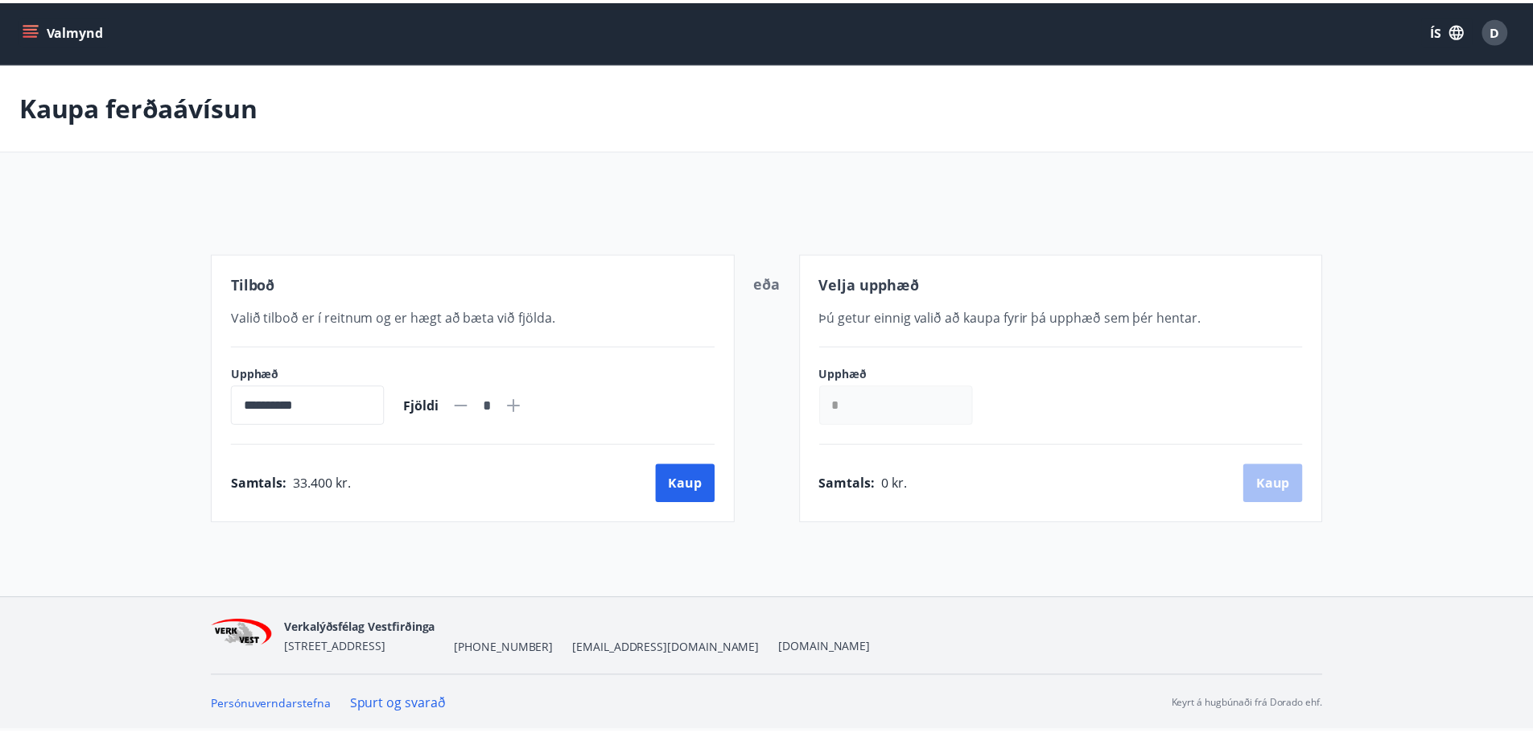
scroll to position [2, 0]
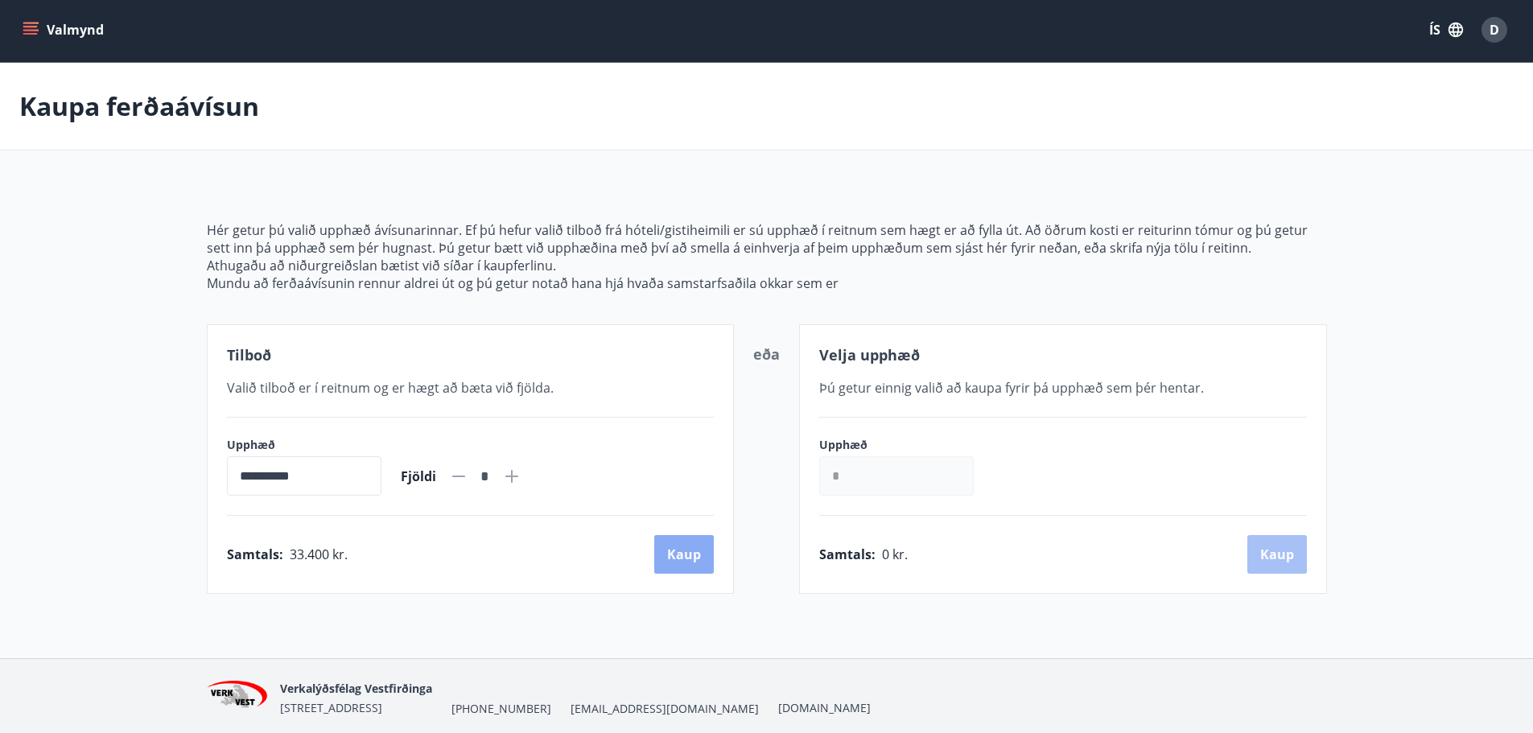
click at [697, 547] on button "Kaup" at bounding box center [684, 554] width 60 height 39
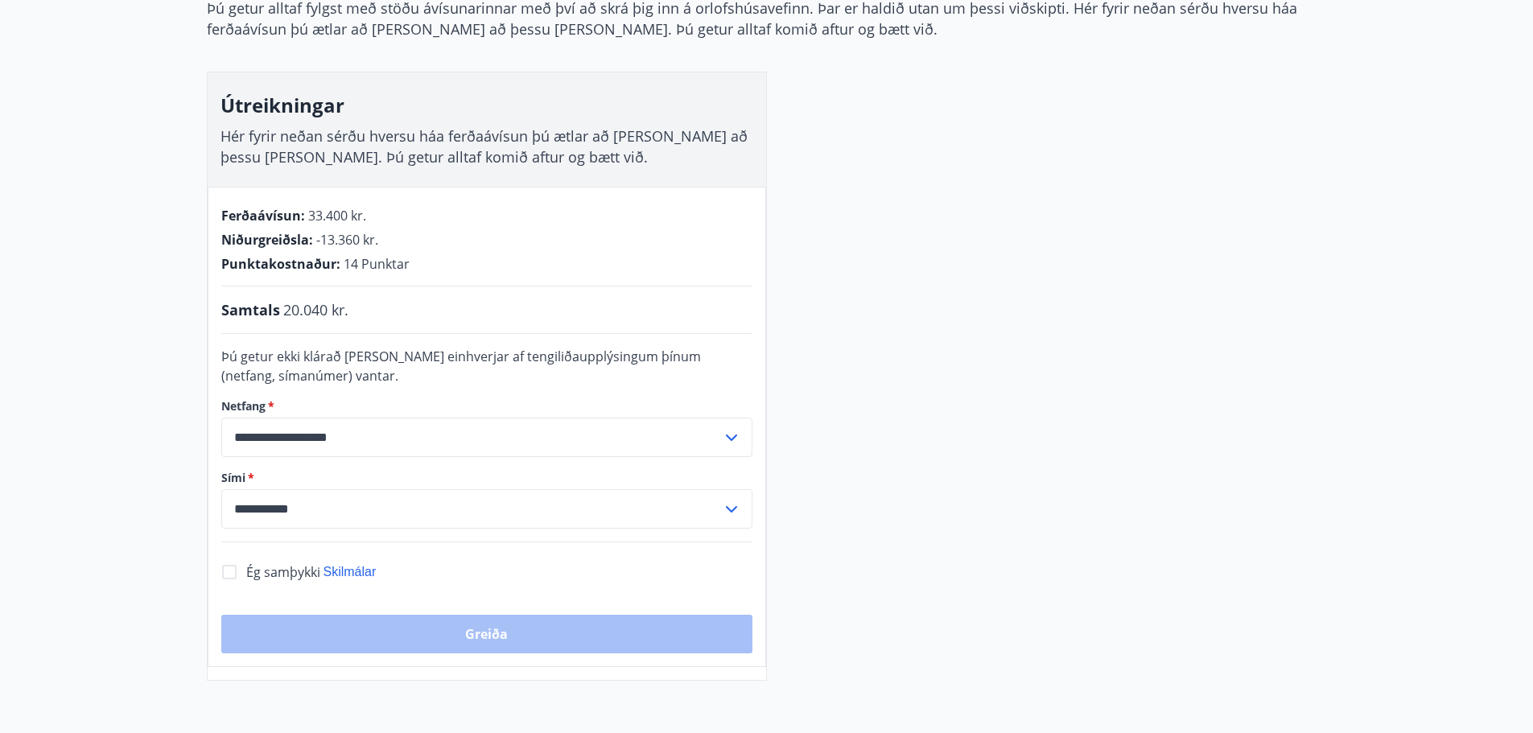
scroll to position [244, 0]
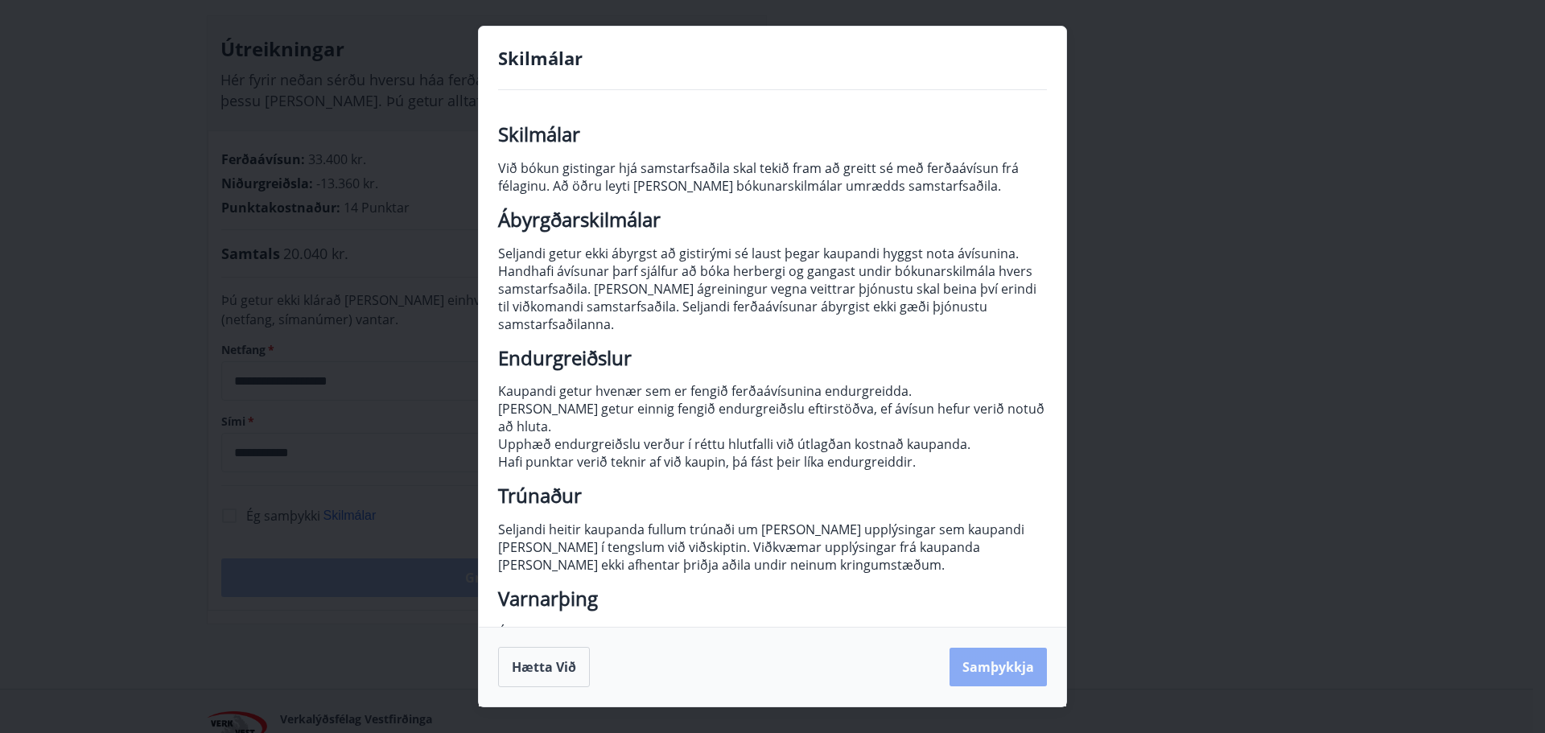
click at [985, 662] on button "Samþykkja" at bounding box center [997, 667] width 97 height 39
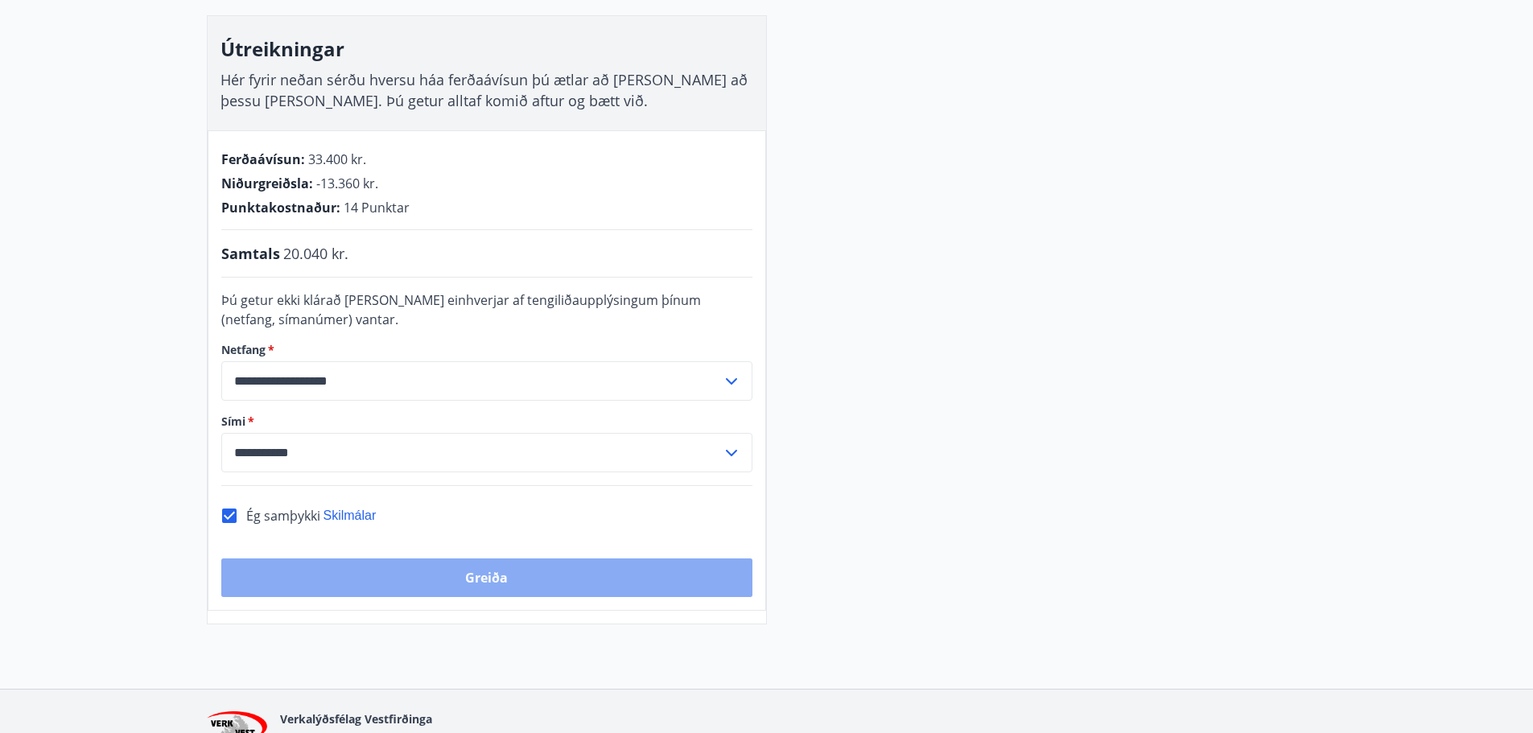
click at [497, 576] on button "Greiða" at bounding box center [486, 577] width 531 height 39
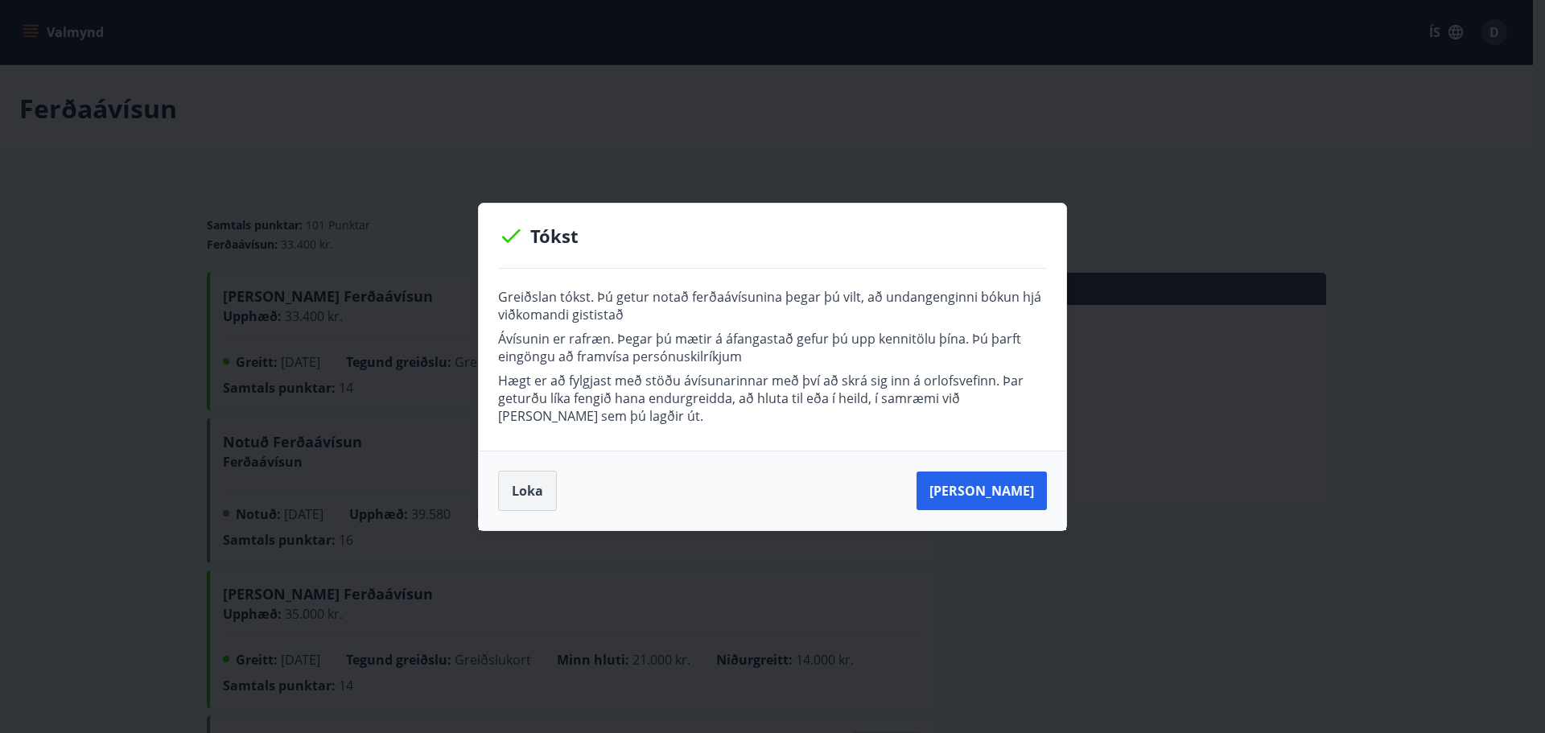
click at [552, 505] on button "Loka" at bounding box center [527, 491] width 59 height 40
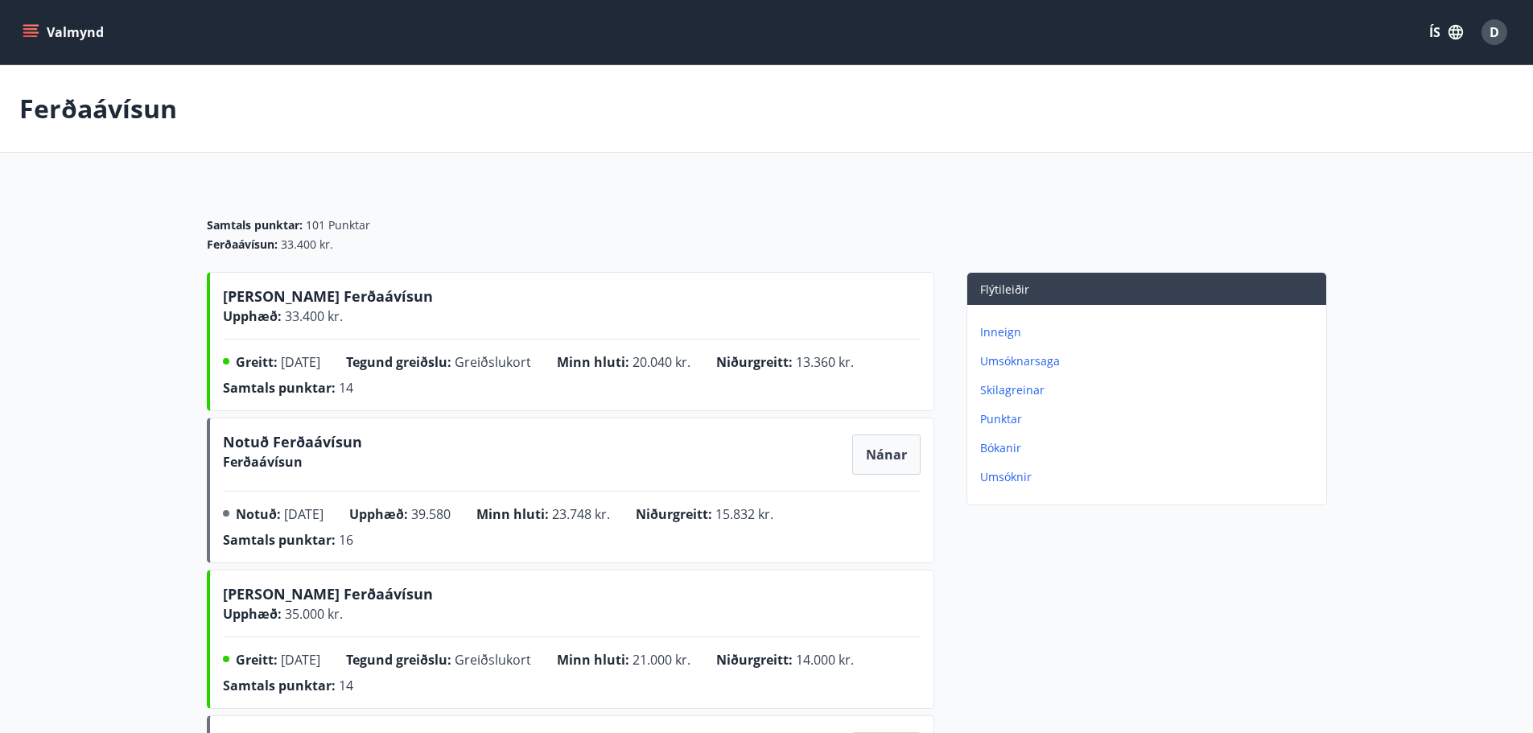
click at [312, 251] on span "33.400 kr." at bounding box center [307, 245] width 52 height 16
click at [281, 255] on div "Samtals punktar : 101 Punktar Ferðaávísun : 33.400 kr." at bounding box center [767, 228] width 1120 height 87
